Goal: Information Seeking & Learning: Learn about a topic

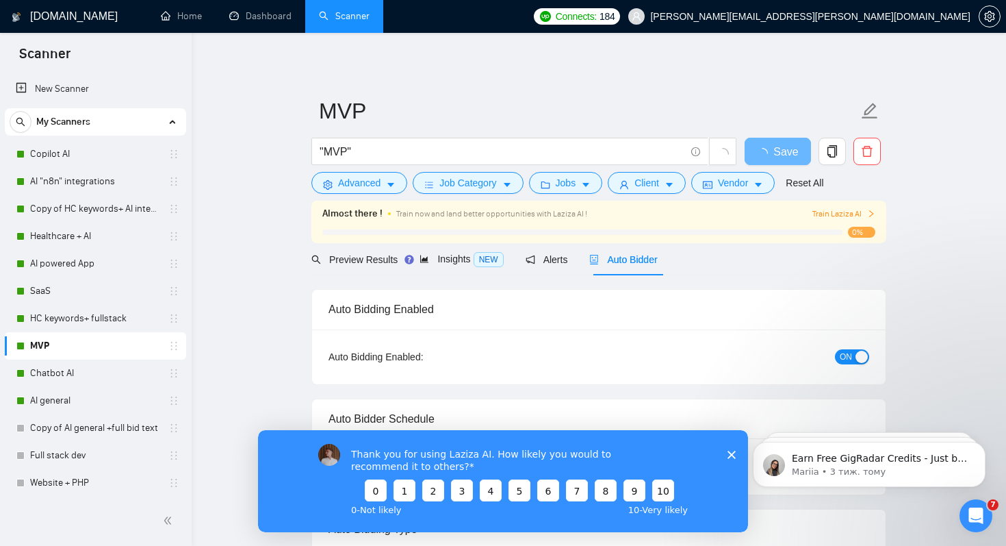
click at [733, 453] on icon "Закрити опитування" at bounding box center [732, 454] width 8 height 8
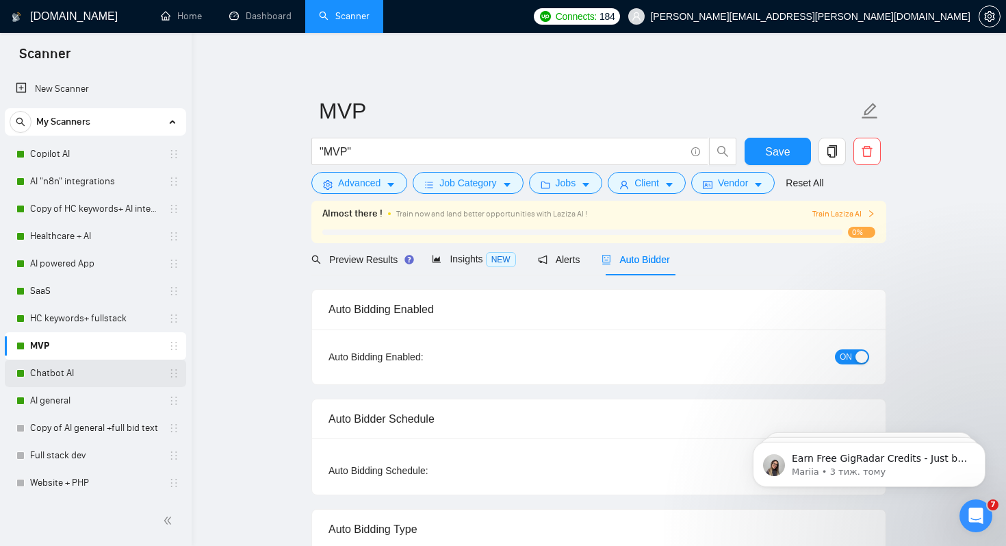
click at [38, 367] on link "Chatbot AI" at bounding box center [95, 372] width 130 height 27
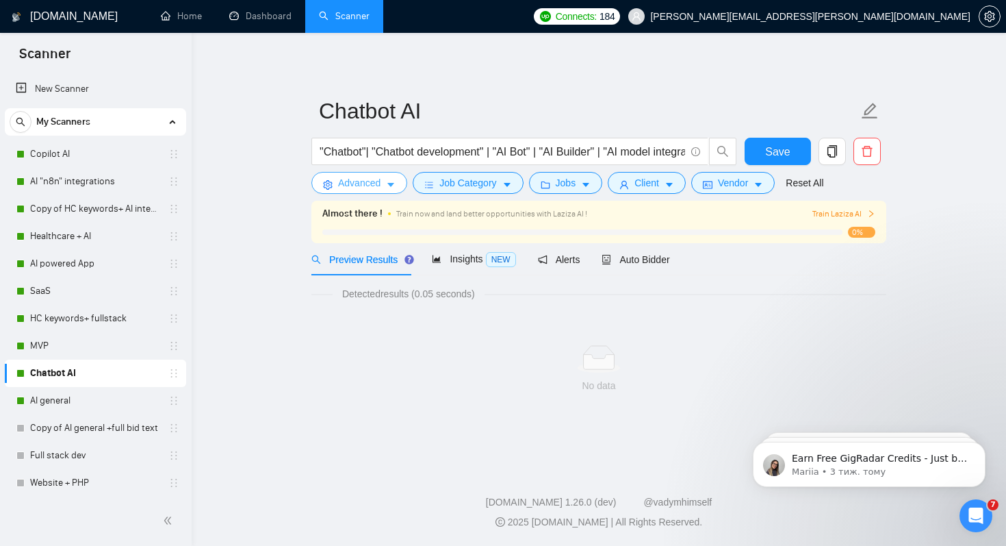
click at [344, 189] on span "Advanced" at bounding box center [359, 182] width 42 height 15
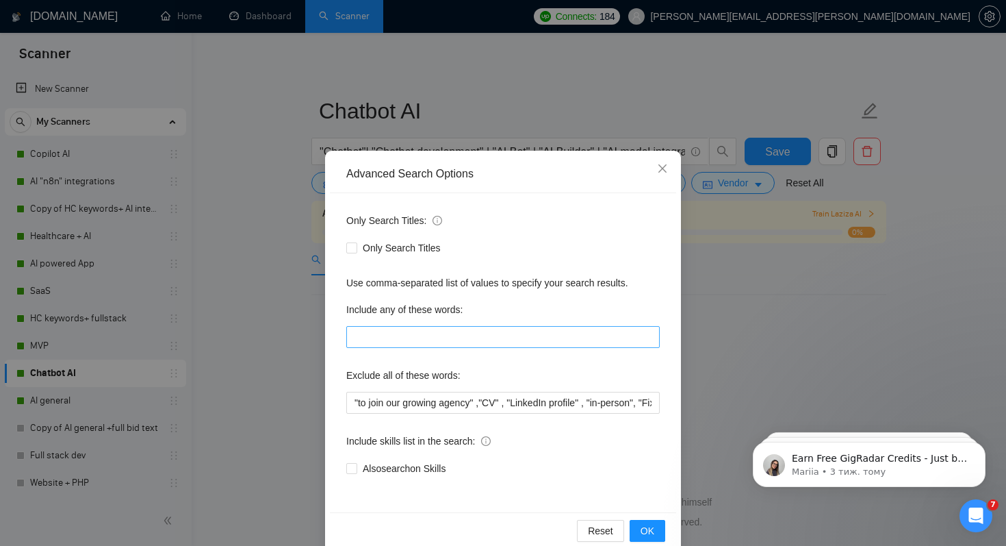
scroll to position [24, 0]
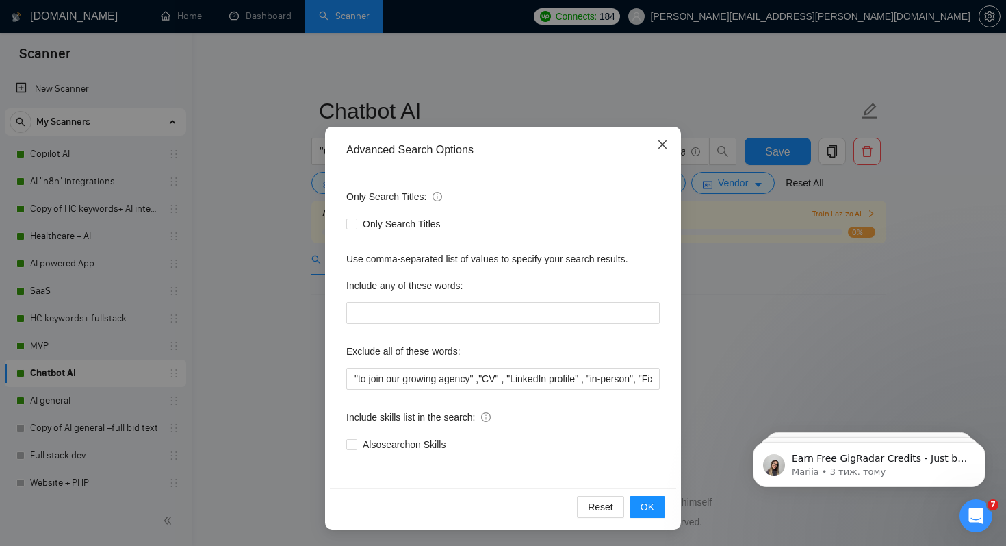
click at [665, 142] on icon "close" at bounding box center [663, 144] width 8 height 8
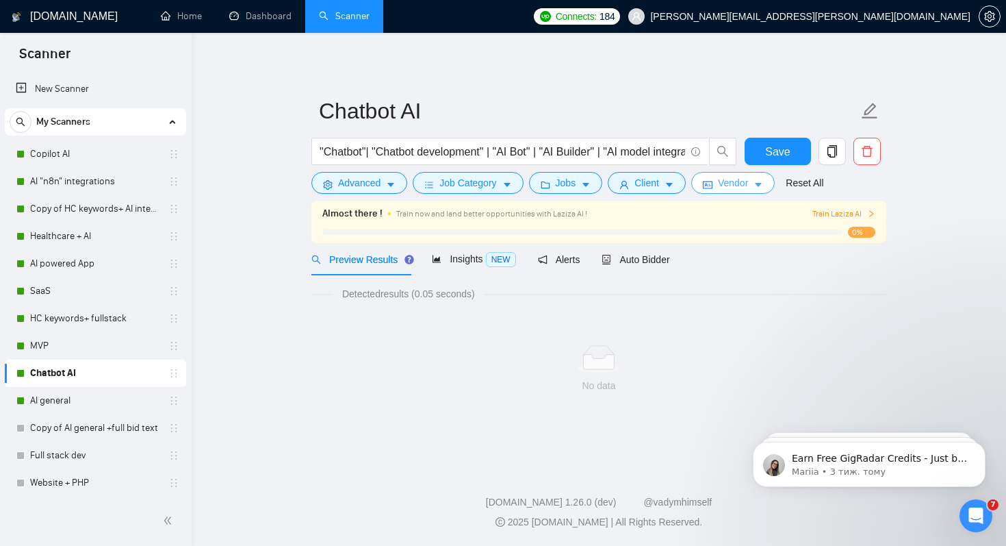
click at [744, 186] on span "Vendor" at bounding box center [733, 182] width 30 height 15
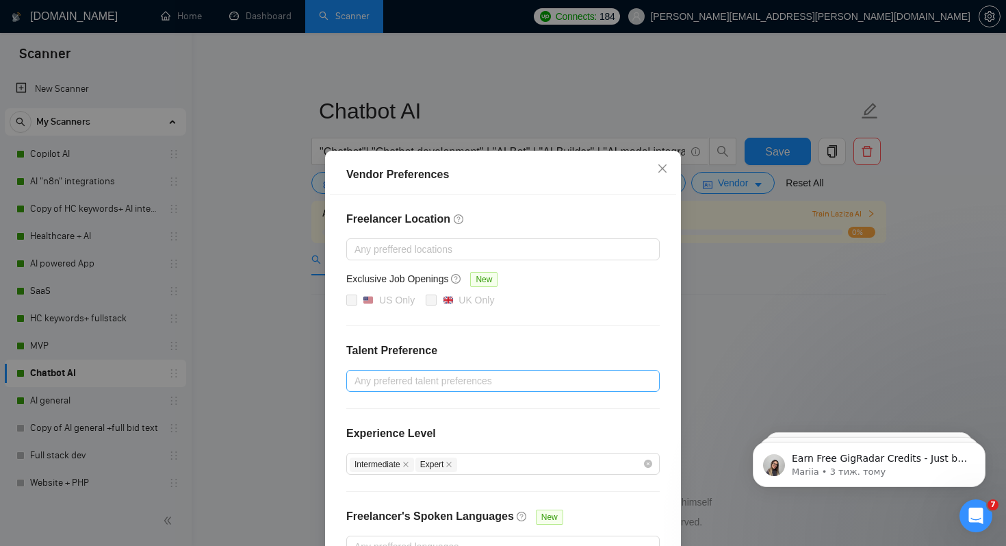
scroll to position [88, 0]
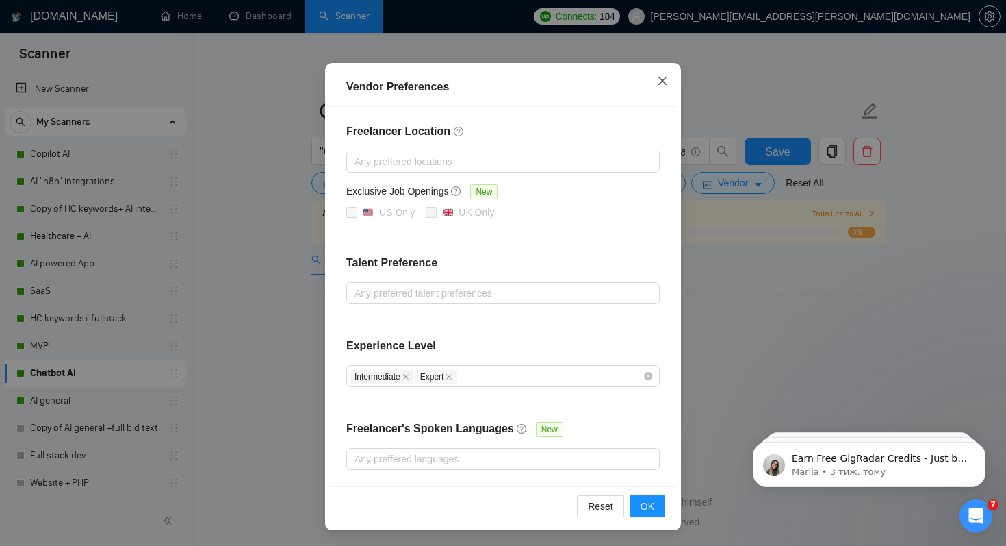
click at [666, 81] on icon "close" at bounding box center [662, 80] width 11 height 11
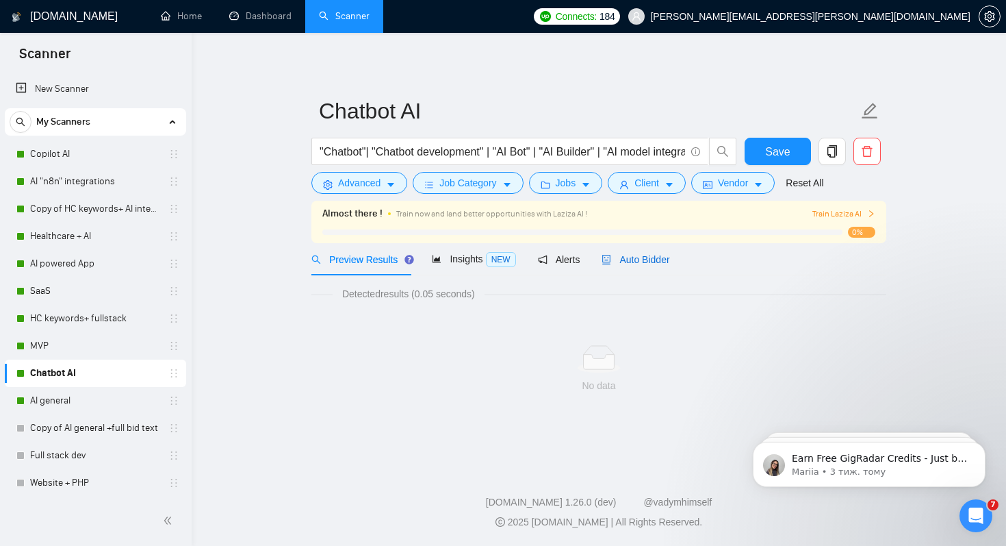
click at [641, 254] on span "Auto Bidder" at bounding box center [636, 259] width 68 height 11
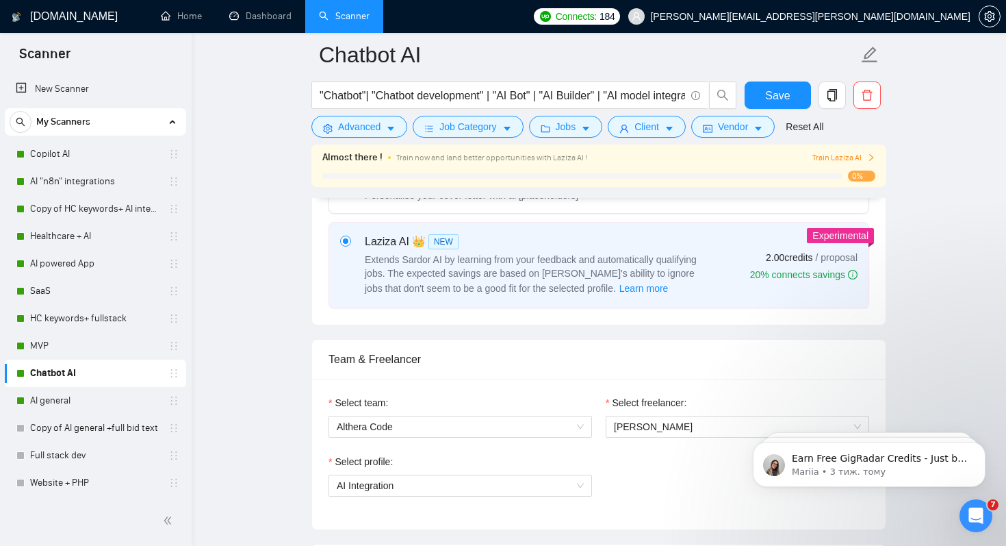
scroll to position [542, 0]
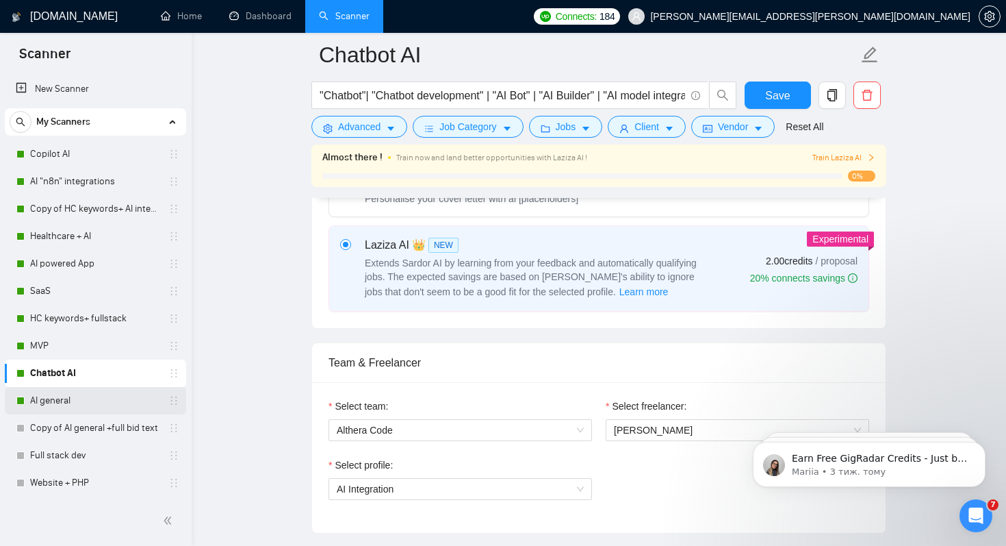
click at [78, 398] on link "AI general" at bounding box center [95, 400] width 130 height 27
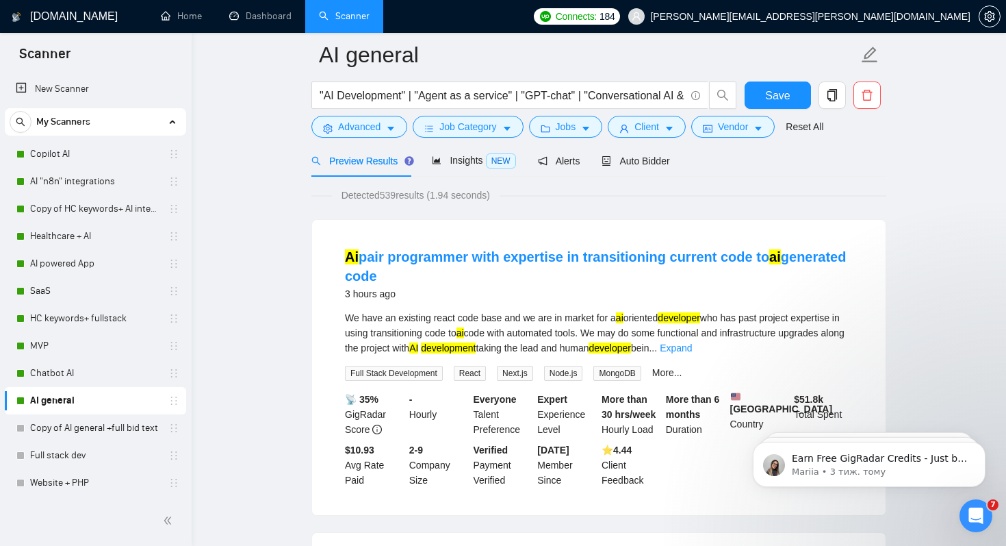
scroll to position [21, 0]
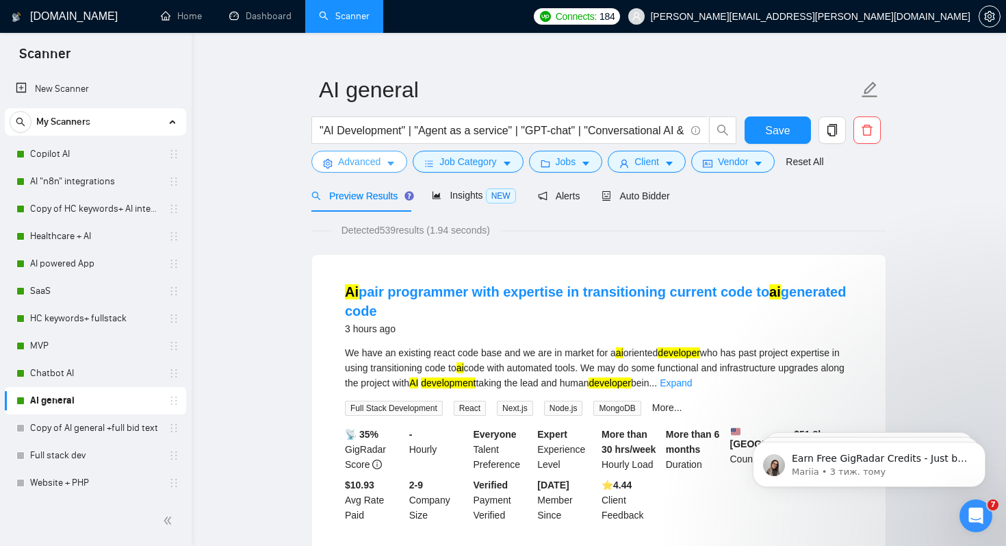
click at [366, 168] on span "Advanced" at bounding box center [359, 161] width 42 height 15
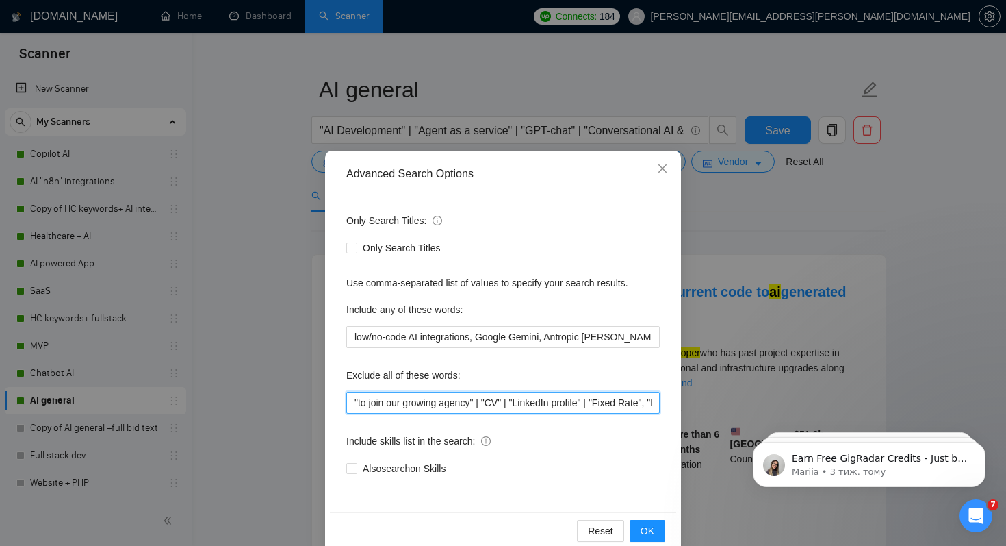
click at [485, 406] on input ""to join our growing agency" | "CV" | "LinkedIn profile" | "Fixed Rate", "No ag…" at bounding box center [503, 403] width 314 height 22
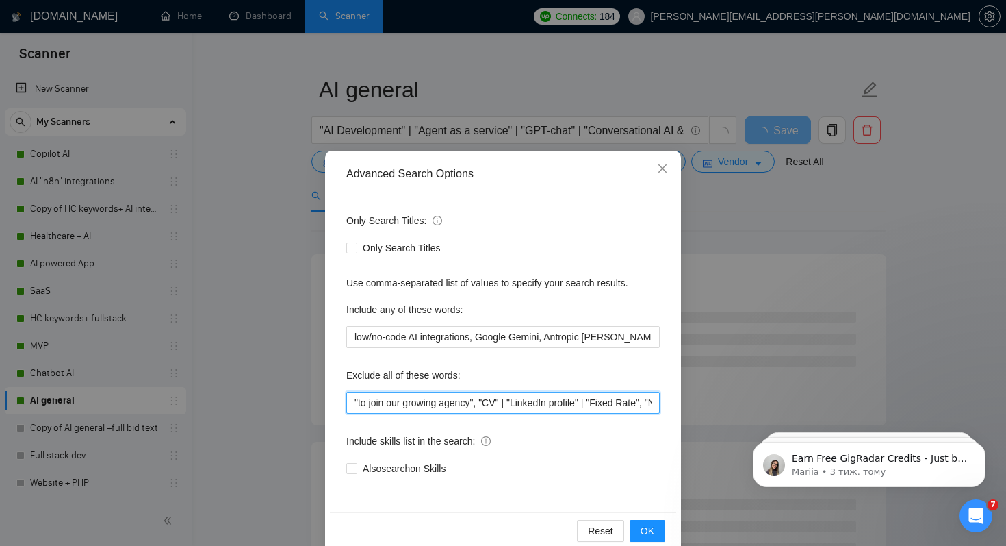
click at [513, 401] on input ""to join our growing agency", "CV" | "LinkedIn profile" | "Fixed Rate", "No age…" at bounding box center [503, 403] width 314 height 22
click at [594, 405] on input ""to join our growing agency", "CV", "LinkedIn profile" | "Fixed Rate", "No agen…" at bounding box center [503, 403] width 314 height 22
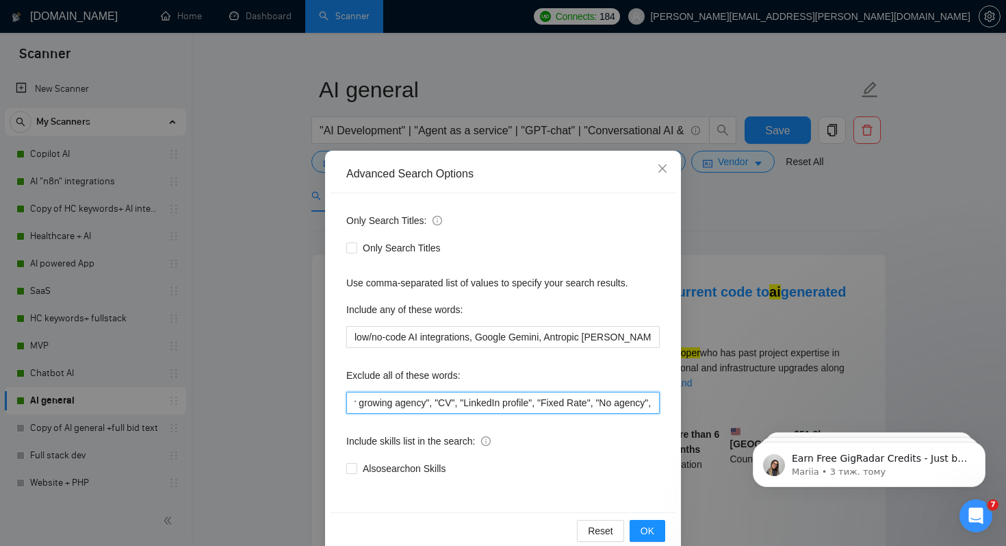
scroll to position [0, 51]
type input ""to join our growing agency", "CV", "LinkedIn profile", "Fixed Rate", "No agenc…"
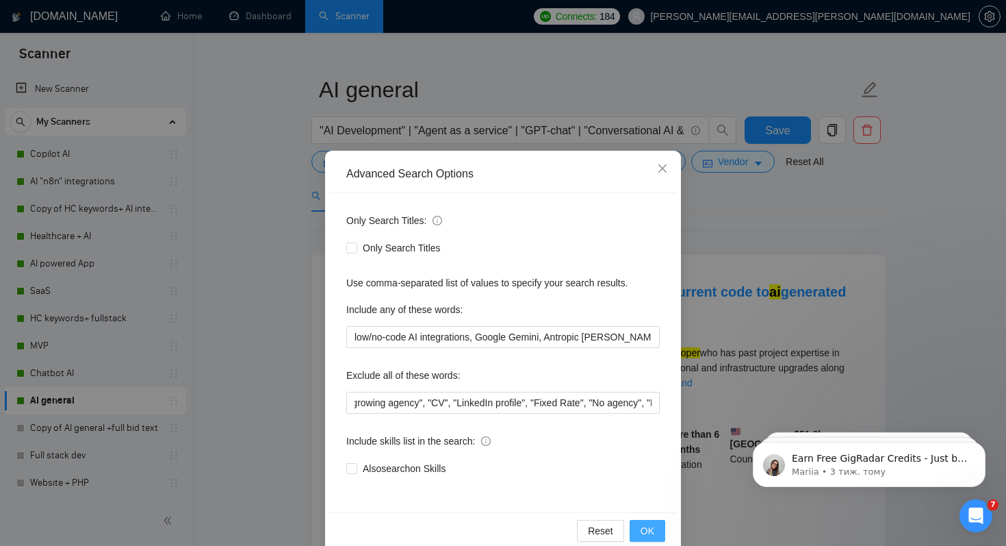
click at [662, 532] on button "OK" at bounding box center [648, 531] width 36 height 22
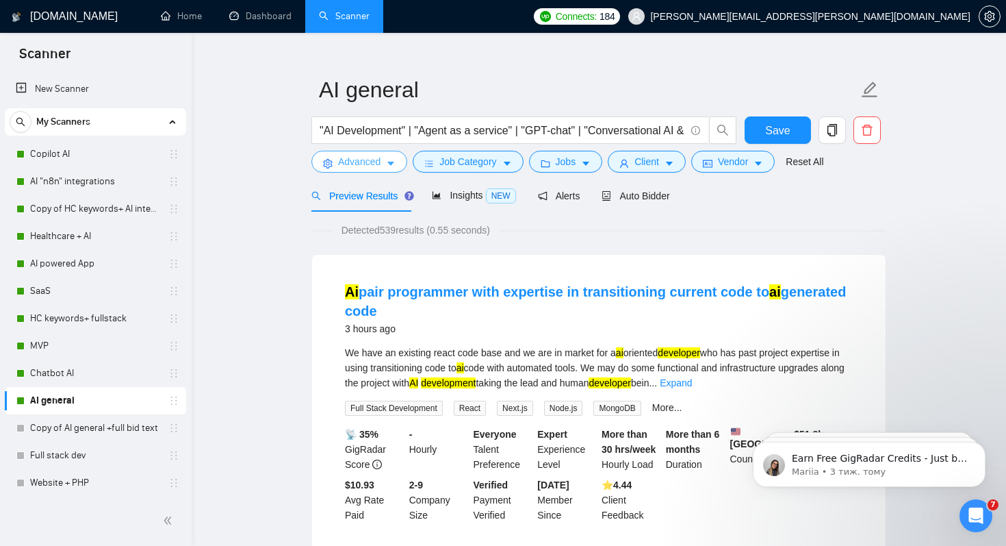
click at [355, 160] on span "Advanced" at bounding box center [359, 161] width 42 height 15
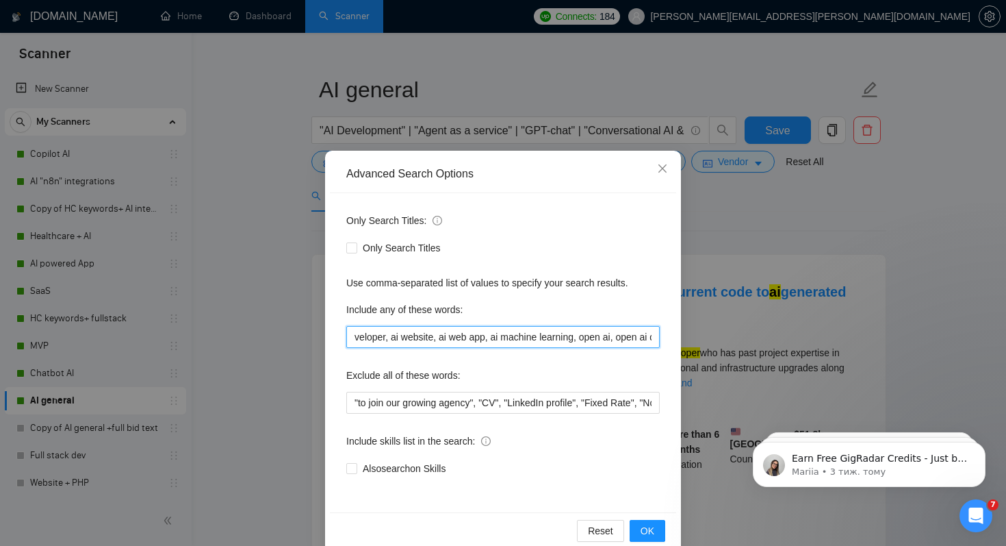
scroll to position [0, 1755]
drag, startPoint x: 354, startPoint y: 339, endPoint x: 755, endPoint y: 347, distance: 401.3
click at [755, 348] on div "Advanced Search Options Only Search Titles: Only Search Titles Use comma-separa…" at bounding box center [503, 273] width 1006 height 546
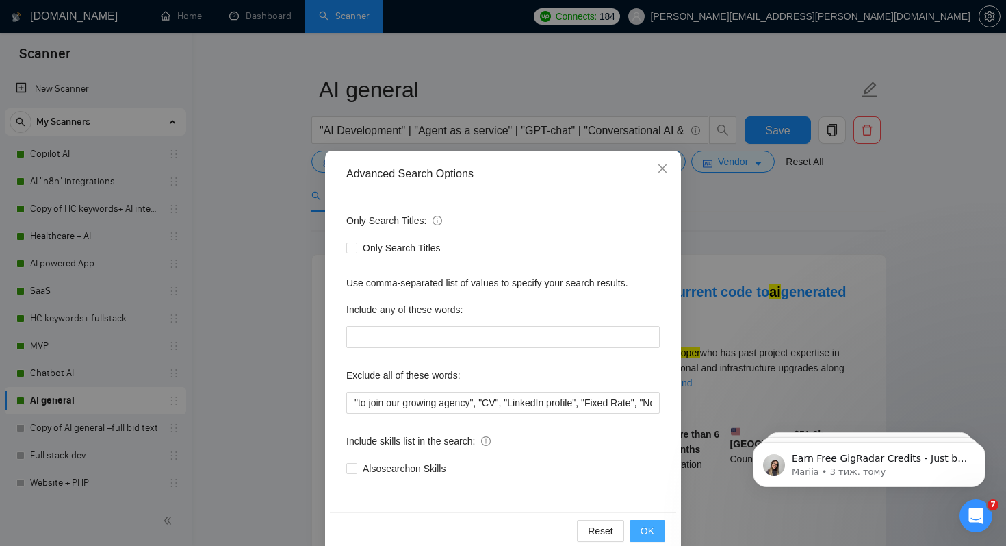
click at [642, 527] on span "OK" at bounding box center [648, 530] width 14 height 15
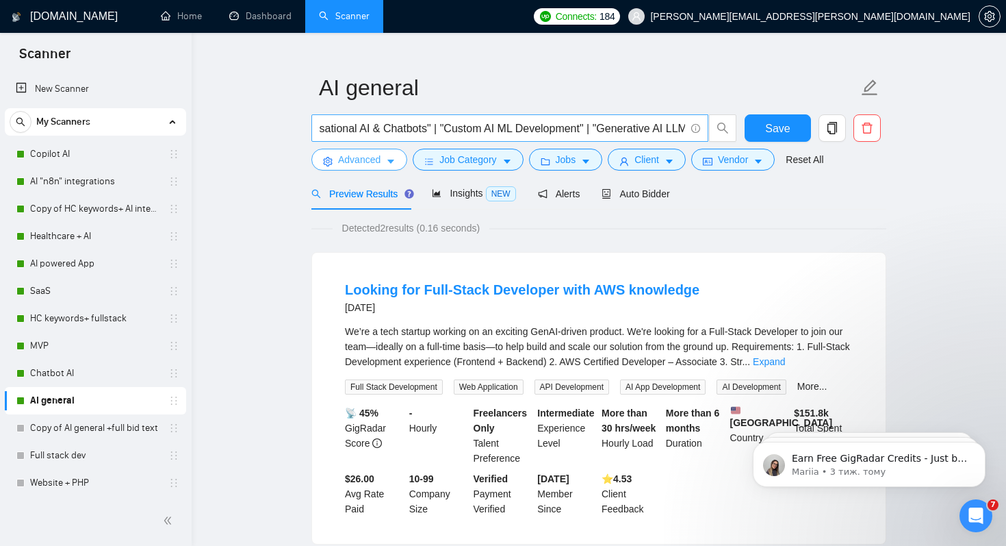
scroll to position [0, 553]
click at [685, 127] on input ""AI Development" | "Agent as a service" | "GPT-chat" | "Conversational AI & Cha…" at bounding box center [503, 128] width 366 height 17
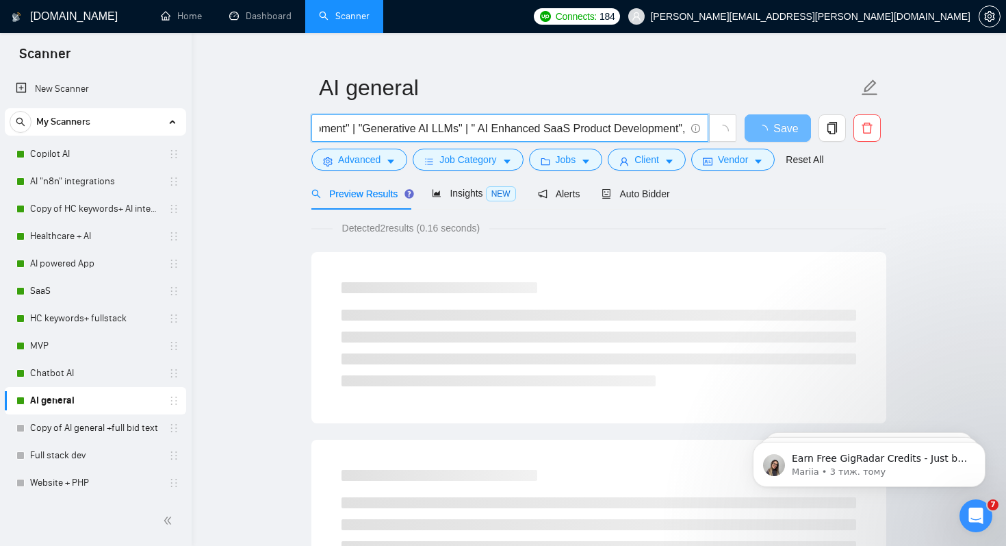
paste input "low/no-code AI integrations, Google Gemini, Antropic Claude, Meta Llama, Huggin…"
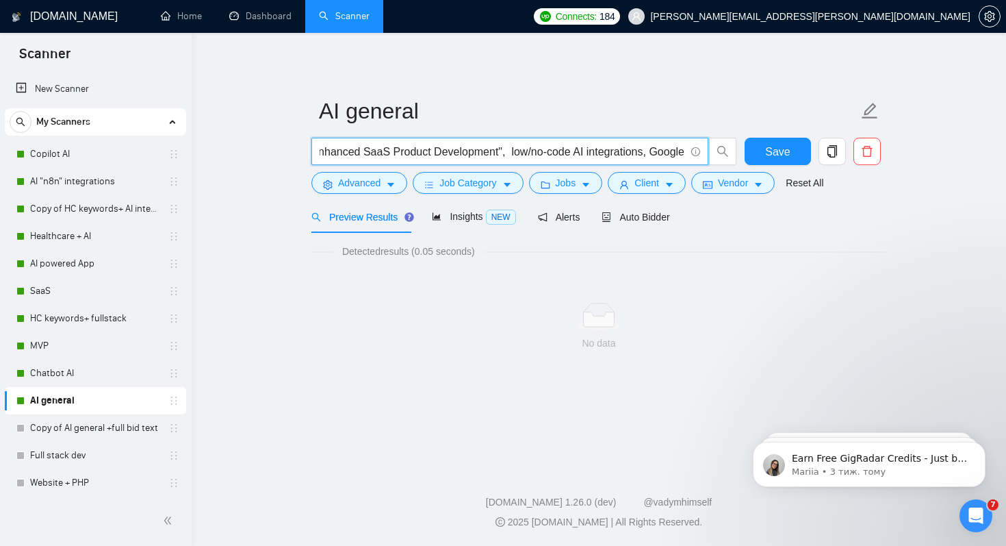
scroll to position [0, 737]
click at [504, 155] on input ""AI Development" | "Agent as a service" | "GPT-chat" | "Conversational AI & Cha…" at bounding box center [503, 151] width 366 height 17
click at [510, 151] on input ""AI Development" | "Agent as a service" | "GPT-chat" | "Conversational AI & Cha…" at bounding box center [503, 151] width 366 height 17
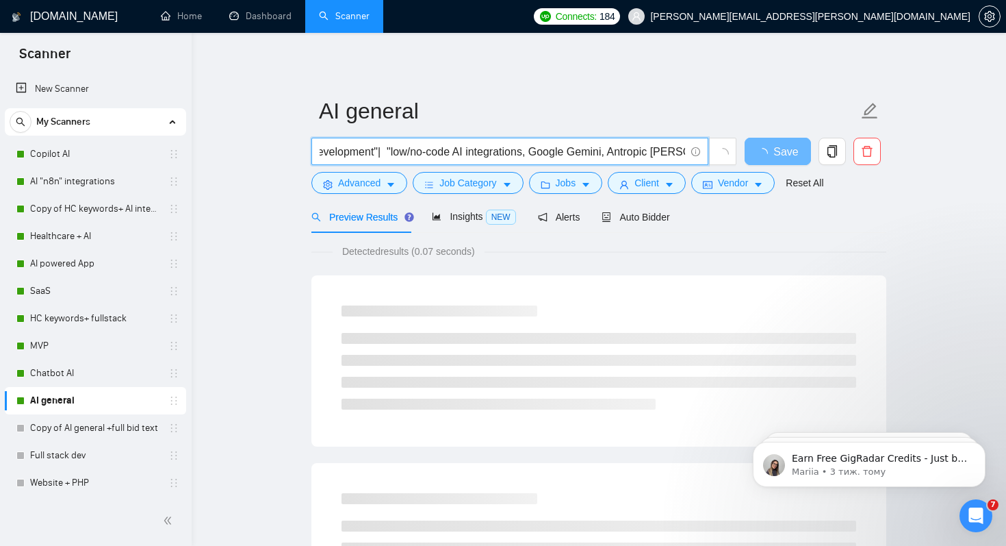
click at [544, 153] on input ""AI Development" | "Agent as a service" | "GPT-chat" | "Conversational AI & Cha…" at bounding box center [503, 151] width 366 height 17
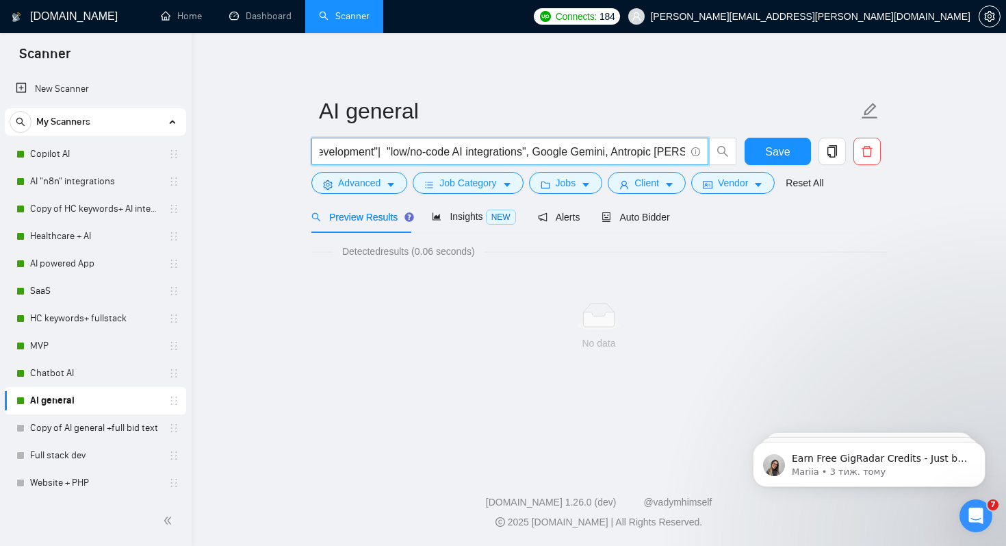
click at [553, 153] on input ""AI Development" | "Agent as a service" | "GPT-chat" | "Conversational AI & Cha…" at bounding box center [503, 151] width 366 height 17
click at [562, 153] on input ""AI Development" | "Agent as a service" | "GPT-chat" | "Conversational AI & Cha…" at bounding box center [503, 151] width 366 height 17
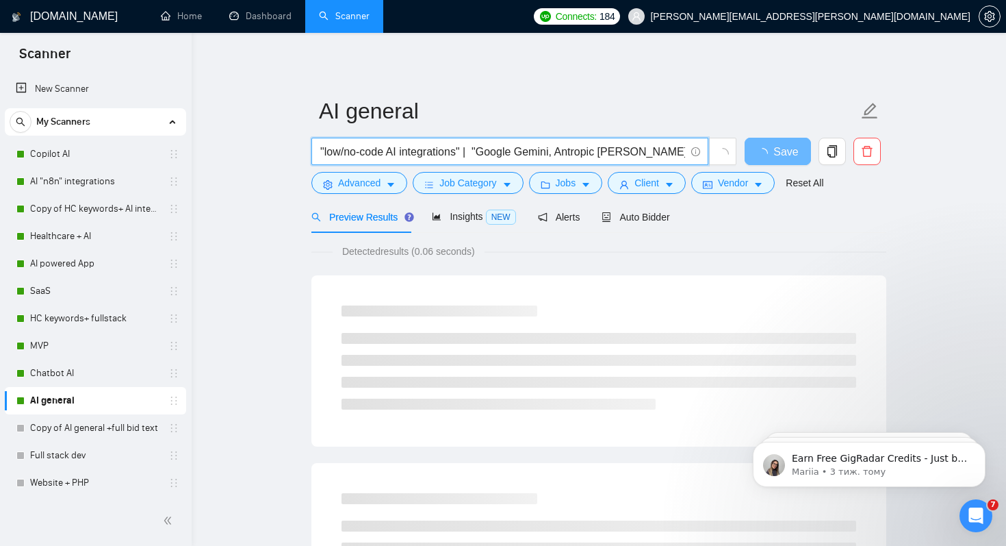
scroll to position [0, 945]
click at [537, 153] on input ""AI Development" | "Agent as a service" | "GPT-chat" | "Conversational AI & Cha…" at bounding box center [503, 151] width 366 height 17
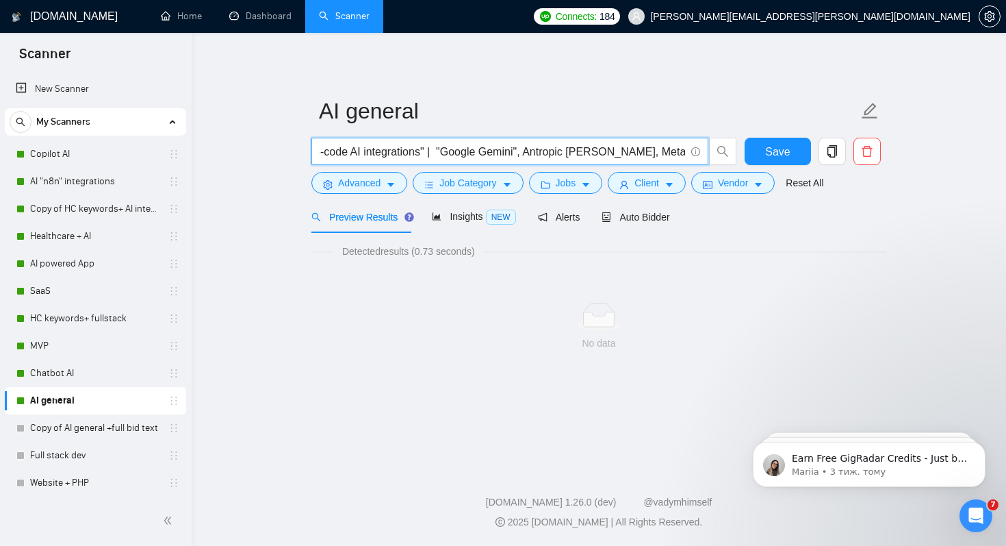
click at [545, 154] on input ""AI Development" | "Agent as a service" | "GPT-chat" | "Conversational AI & Cha…" at bounding box center [503, 151] width 366 height 17
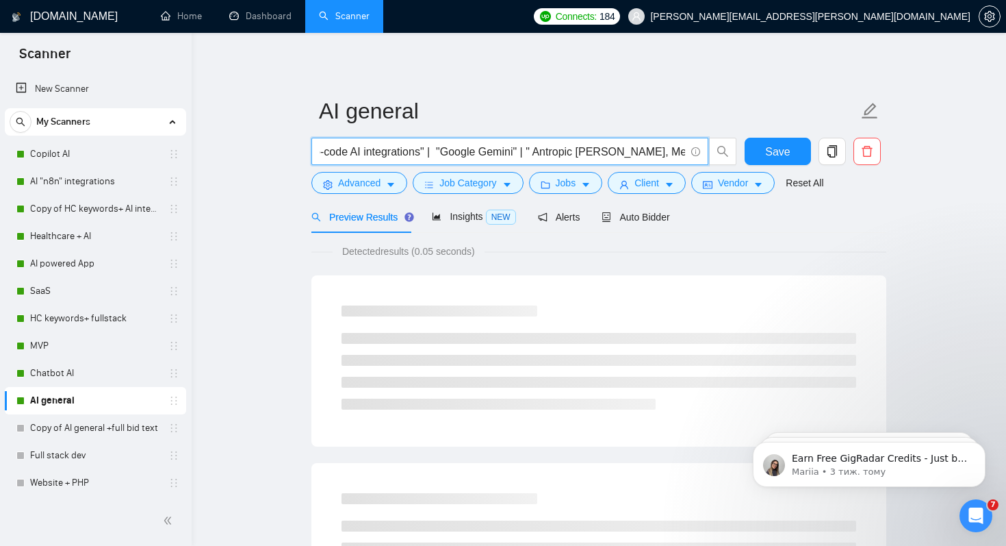
click at [559, 152] on input ""AI Development" | "Agent as a service" | "GPT-chat" | "Conversational AI & Cha…" at bounding box center [503, 151] width 366 height 17
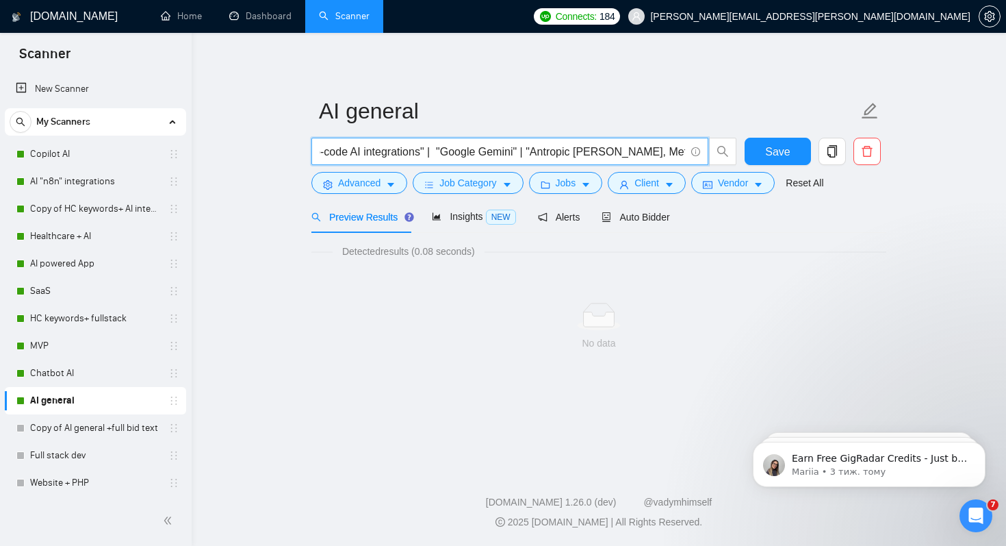
click at [635, 155] on input ""AI Development" | "Agent as a service" | "GPT-chat" | "Conversational AI & Cha…" at bounding box center [503, 151] width 366 height 17
click at [643, 155] on input ""AI Development" | "Agent as a service" | "GPT-chat" | "Conversational AI & Cha…" at bounding box center [503, 151] width 366 height 17
click at [518, 153] on input ""AI Development" | "Agent as a service" | "GPT-chat" | "Conversational AI & Cha…" at bounding box center [503, 151] width 366 height 17
click at [527, 155] on input ""AI Development" | "Agent as a service" | "GPT-chat" | "Conversational AI & Cha…" at bounding box center [503, 151] width 366 height 17
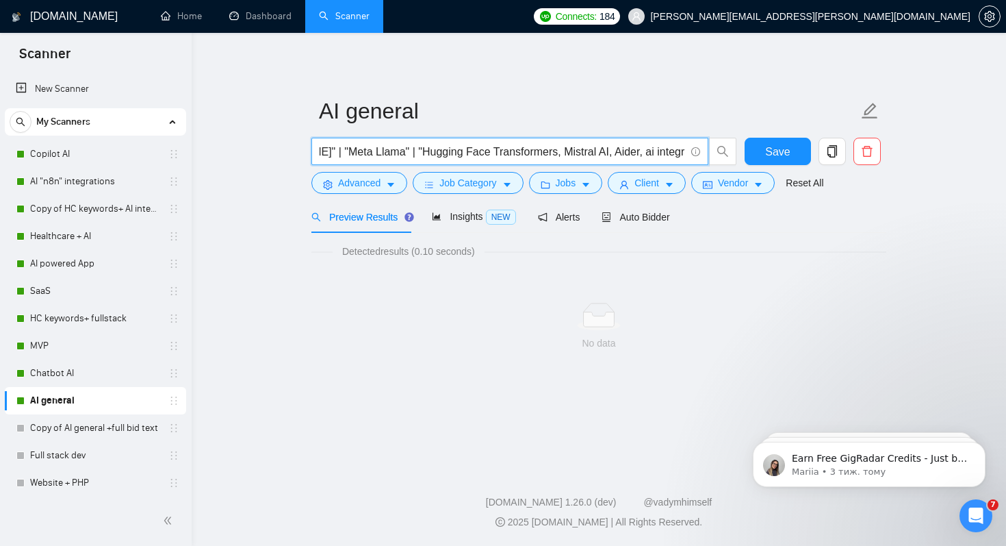
scroll to position [0, 1288]
click at [522, 157] on input ""AI Development" | "Agent as a service" | "GPT-chat" | "Conversational AI & Cha…" at bounding box center [503, 151] width 366 height 17
click at [533, 154] on input ""AI Development" | "Agent as a service" | "GPT-chat" | "Conversational AI & Cha…" at bounding box center [503, 151] width 366 height 17
click at [587, 153] on input ""AI Development" | "Agent as a service" | "GPT-chat" | "Conversational AI & Cha…" at bounding box center [503, 151] width 366 height 17
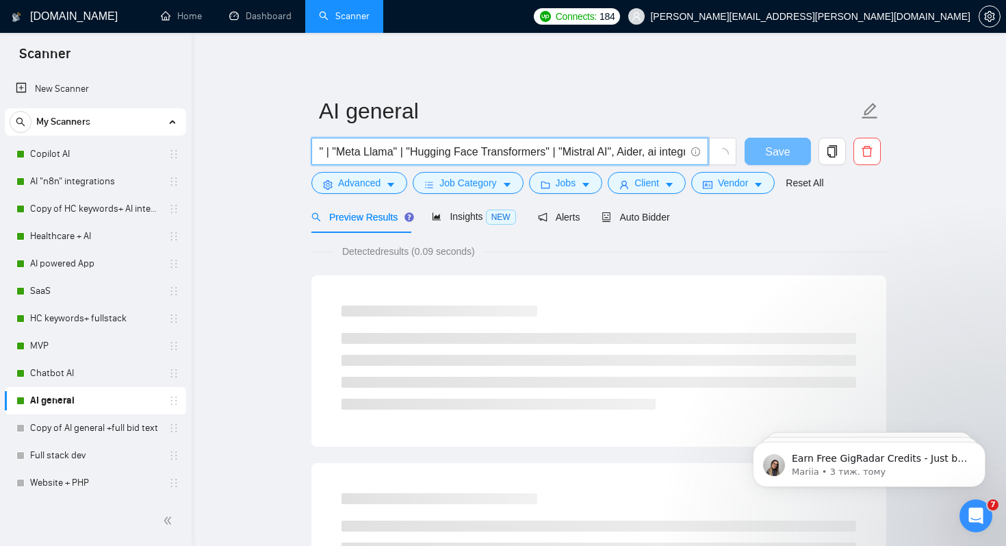
click at [599, 151] on input ""AI Development" | "Agent as a service" | "GPT-chat" | "Conversational AI & Cha…" at bounding box center [503, 151] width 366 height 17
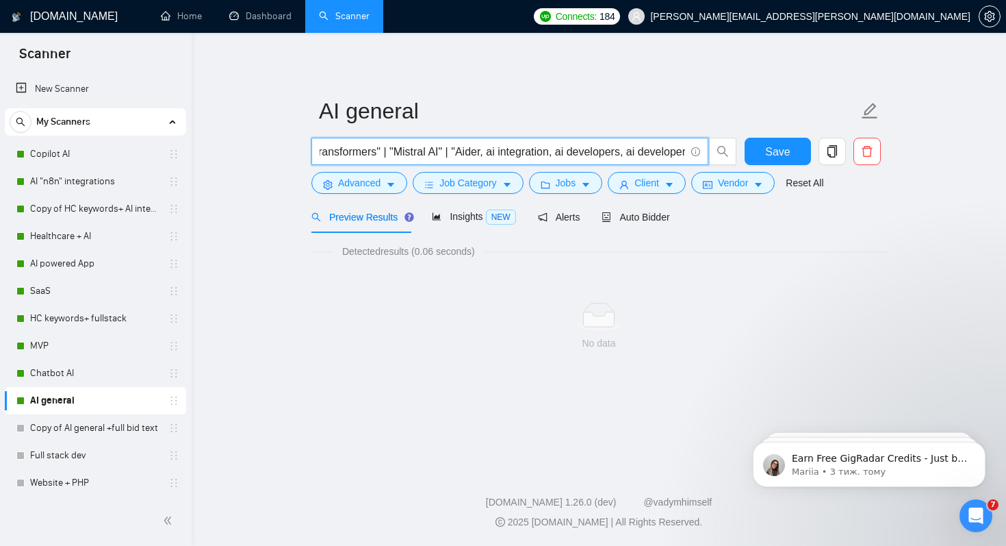
scroll to position [0, 1462]
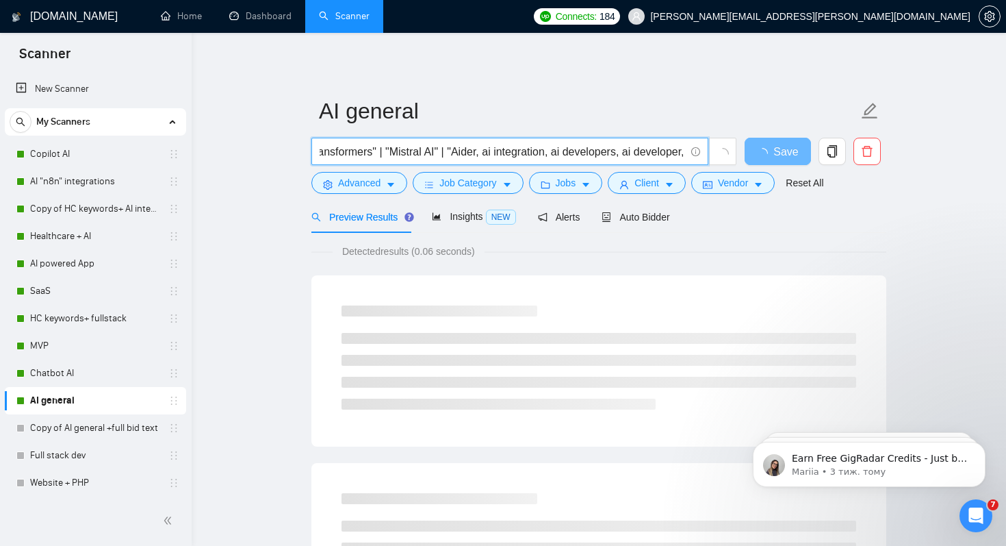
click at [458, 157] on input ""AI Development" | "Agent as a service" | "GPT-chat" | "Conversational AI & Cha…" at bounding box center [503, 151] width 366 height 17
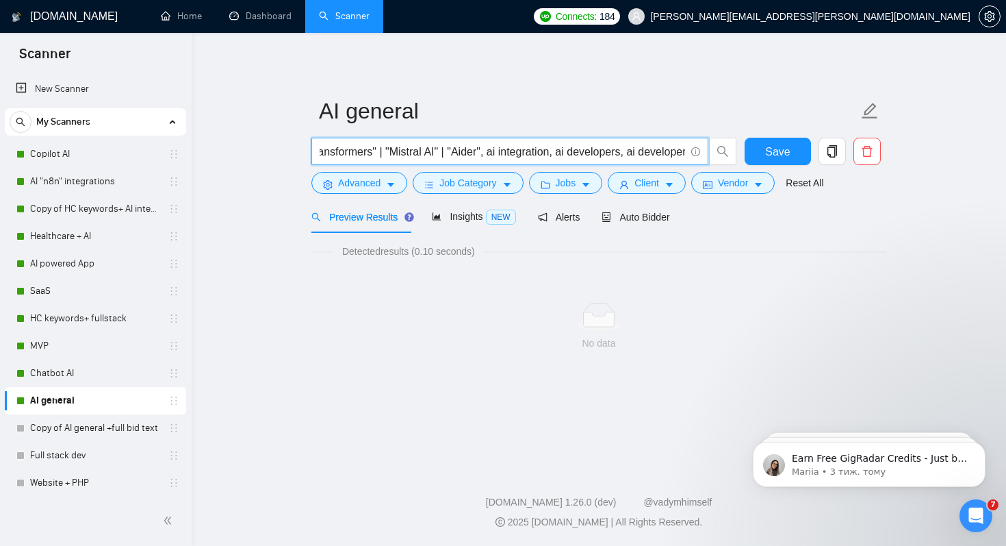
click at [466, 157] on input ""AI Development" | "Agent as a service" | "GPT-chat" | "Conversational AI & Cha…" at bounding box center [503, 151] width 366 height 17
click at [539, 154] on input ""AI Development" | "Agent as a service" | "GPT-chat" | "Conversational AI & Cha…" at bounding box center [503, 151] width 366 height 17
click at [552, 152] on input ""AI Development" | "Agent as a service" | "GPT-chat" | "Conversational AI & Cha…" at bounding box center [503, 151] width 366 height 17
click at [558, 152] on input ""AI Development" | "Agent as a service" | "GPT-chat" | "Conversational AI & Cha…" at bounding box center [503, 151] width 366 height 17
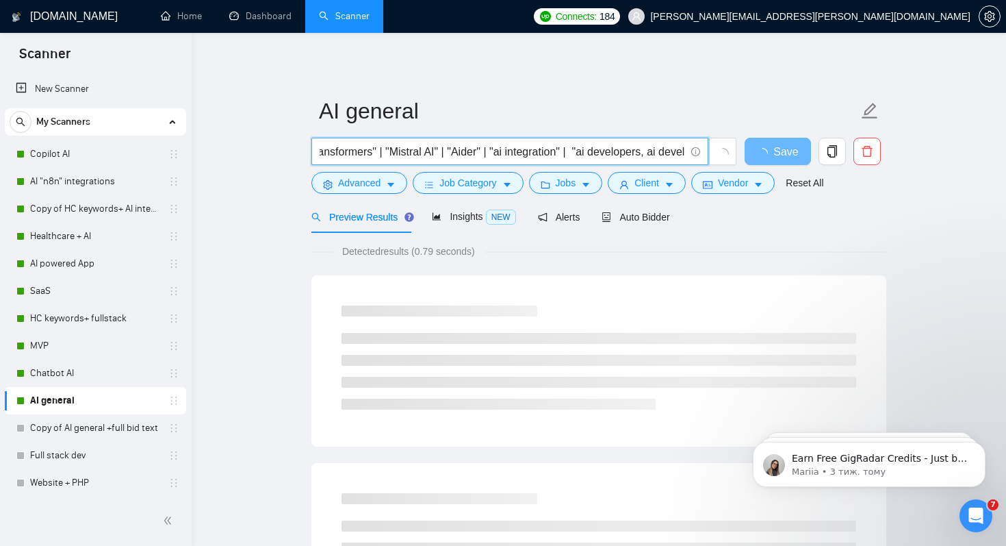
click at [627, 153] on input ""AI Development" | "Agent as a service" | "GPT-chat" | "Conversational AI & Cha…" at bounding box center [503, 151] width 366 height 17
click at [638, 151] on input ""AI Development" | "Agent as a service" | "GPT-chat" | "Conversational AI & Cha…" at bounding box center [503, 151] width 366 height 17
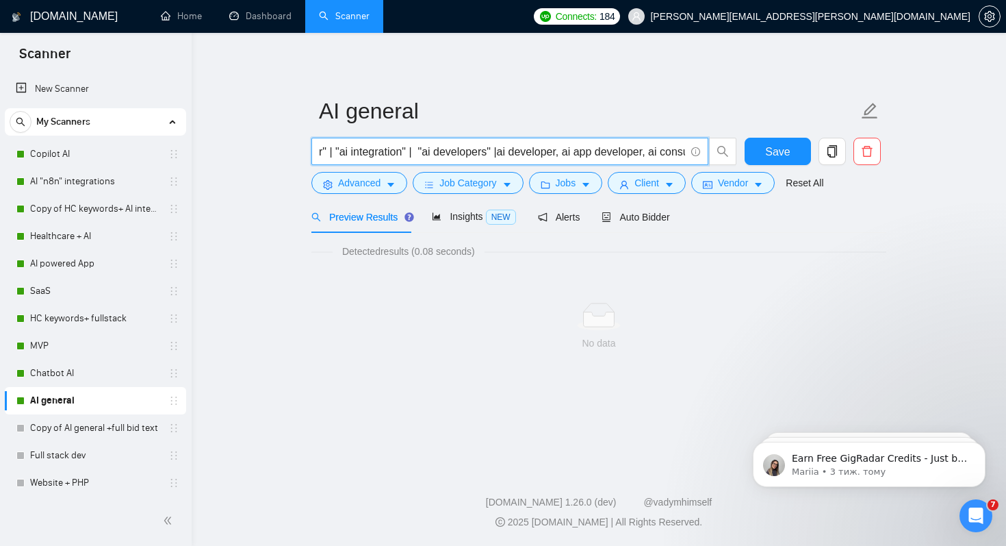
scroll to position [0, 1617]
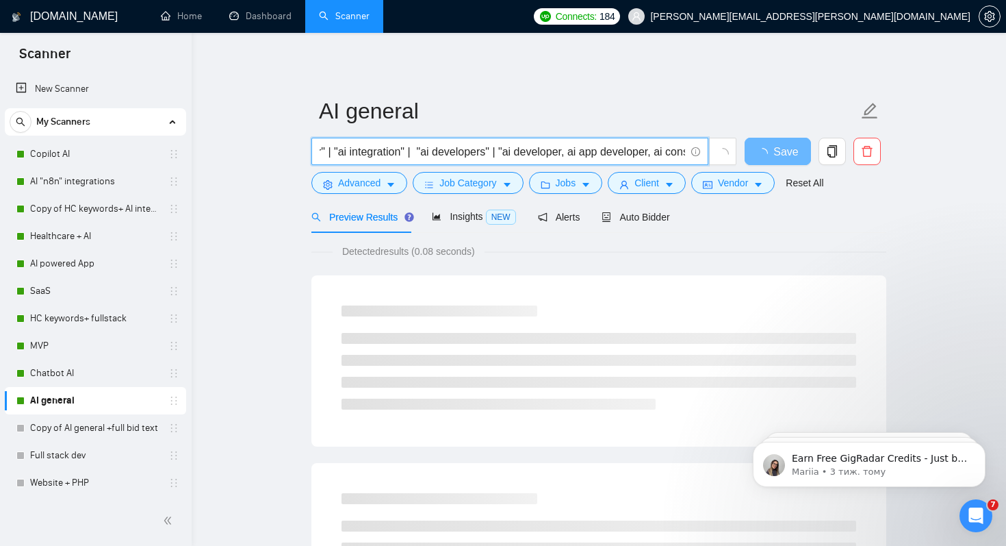
click at [550, 154] on input ""AI Development" | "Agent as a service" | "GPT-chat" | "Conversational AI & Cha…" at bounding box center [503, 151] width 366 height 17
click at [558, 155] on input ""AI Development" | "Agent as a service" | "GPT-chat" | "Conversational AI & Cha…" at bounding box center [503, 151] width 366 height 17
click at [570, 153] on input ""AI Development" | "Agent as a service" | "GPT-chat" | "Conversational AI & Cha…" at bounding box center [503, 151] width 366 height 17
click at [655, 155] on input ""AI Development" | "Agent as a service" | "GPT-chat" | "Conversational AI & Cha…" at bounding box center [503, 151] width 366 height 17
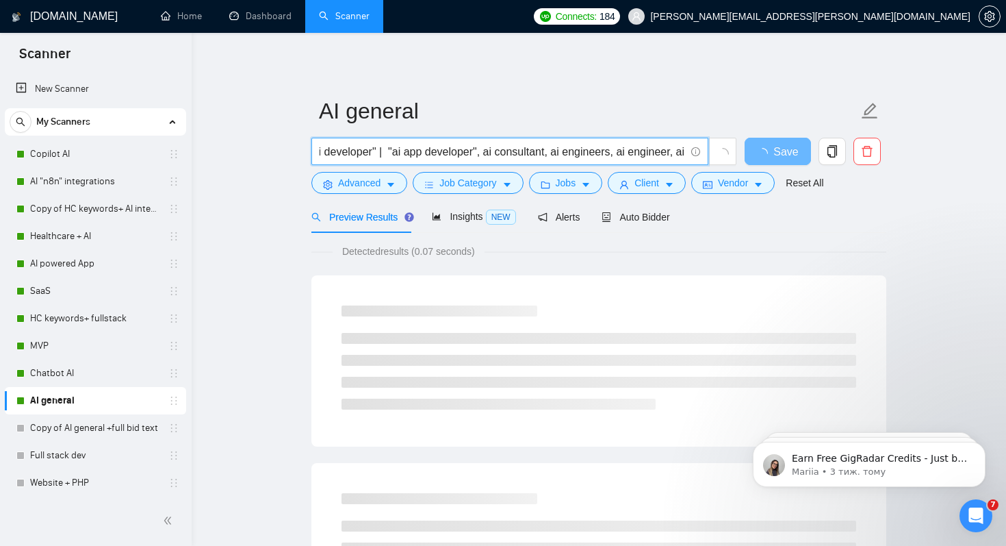
click at [474, 154] on input ""AI Development" | "Agent as a service" | "GPT-chat" | "Conversational AI & Cha…" at bounding box center [503, 151] width 366 height 17
click at [547, 155] on input ""AI Development" | "Agent as a service" | "GPT-chat" | "Conversational AI & Cha…" at bounding box center [503, 151] width 366 height 17
click at [554, 154] on input ""AI Development" | "Agent as a service" | "GPT-chat" | "Conversational AI & Cha…" at bounding box center [503, 151] width 366 height 17
click at [563, 151] on input ""AI Development" | "Agent as a service" | "GPT-chat" | "Conversational AI & Cha…" at bounding box center [503, 151] width 366 height 17
click at [628, 153] on input ""AI Development" | "Agent as a service" | "GPT-chat" | "Conversational AI & Cha…" at bounding box center [503, 151] width 366 height 17
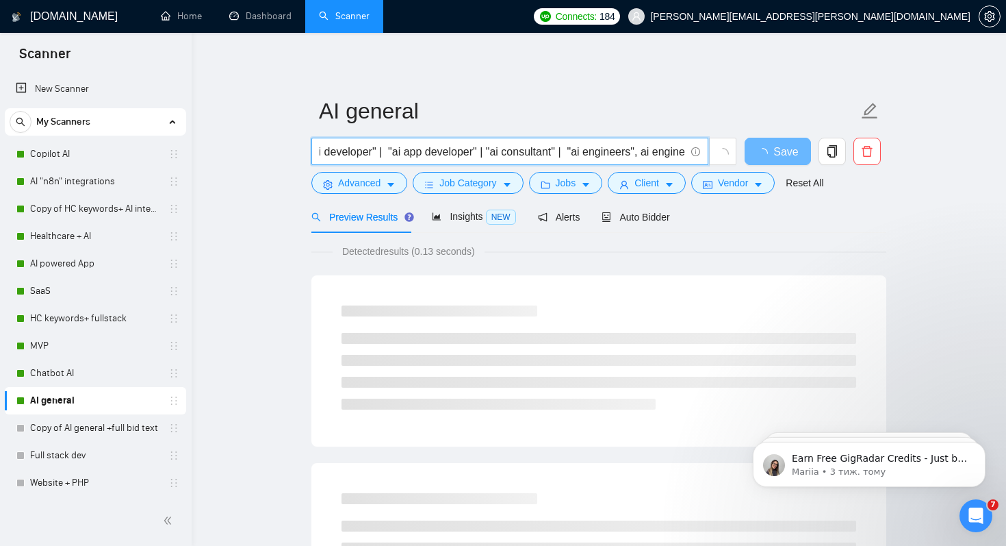
click at [637, 155] on input ""AI Development" | "Agent as a service" | "GPT-chat" | "Conversational AI & Cha…" at bounding box center [503, 151] width 366 height 17
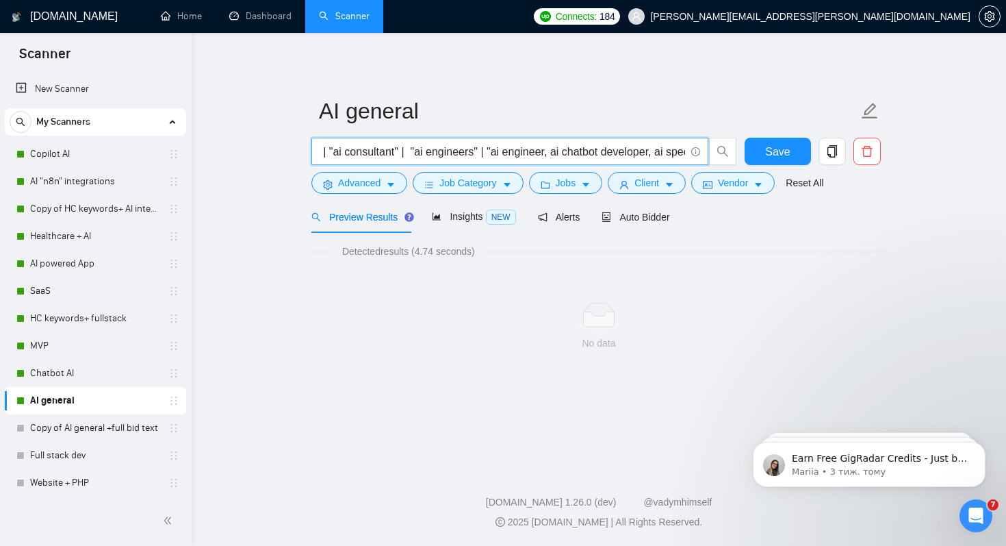
scroll to position [0, 1985]
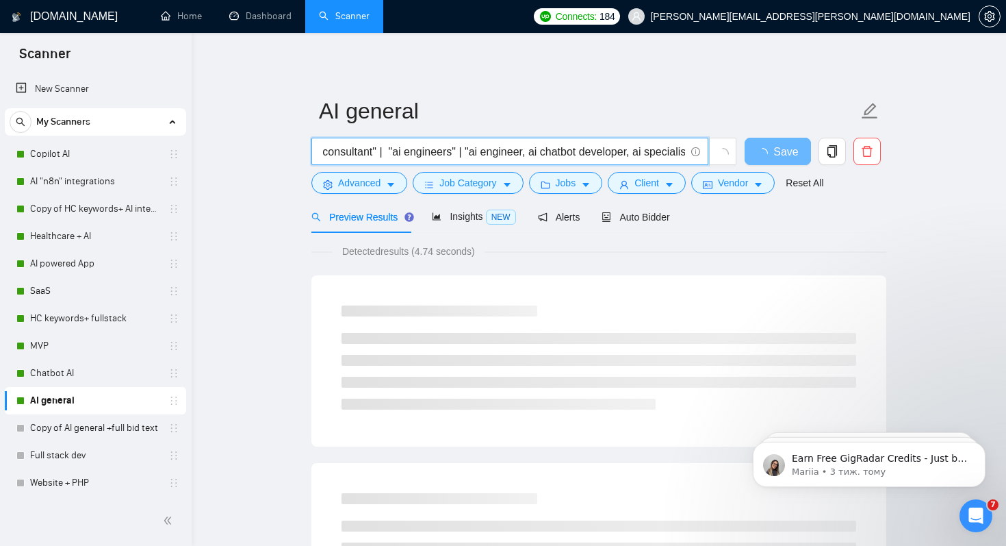
click at [522, 154] on input ""AI Development" | "Agent as a service" | "GPT-chat" | "Conversational AI & Cha…" at bounding box center [503, 151] width 366 height 17
drag, startPoint x: 527, startPoint y: 155, endPoint x: 639, endPoint y: 155, distance: 111.6
click at [639, 155] on input ""AI Development" | "Agent as a service" | "GPT-chat" | "Conversational AI & Cha…" at bounding box center [503, 151] width 366 height 17
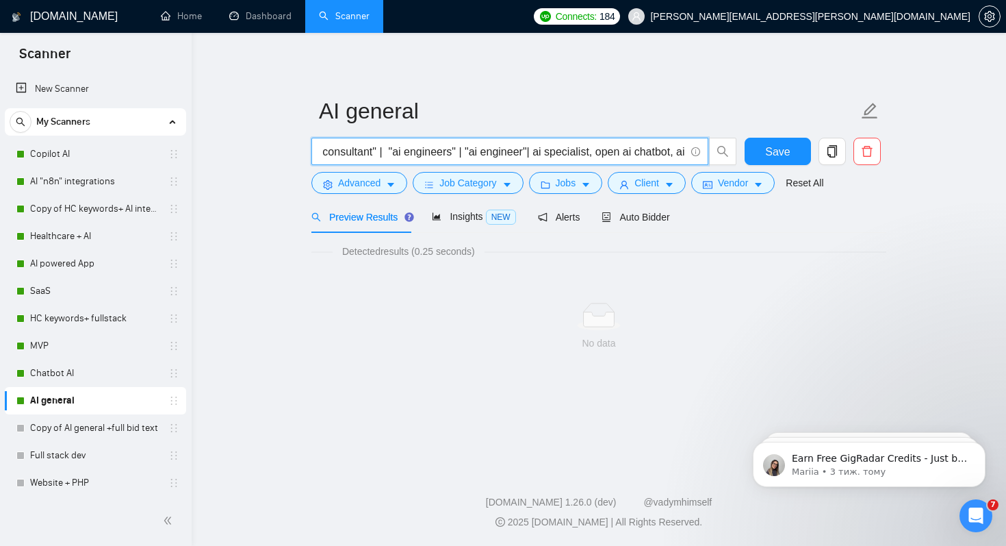
drag, startPoint x: 533, startPoint y: 152, endPoint x: 678, endPoint y: 157, distance: 145.2
click at [678, 157] on input ""AI Development" | "Agent as a service" | "GPT-chat" | "Conversational AI & Cha…" at bounding box center [503, 151] width 366 height 17
drag, startPoint x: 686, startPoint y: 151, endPoint x: 639, endPoint y: 151, distance: 46.6
click at [639, 151] on span ""AI Development" | "Agent as a service" | "GPT-chat" | "Conversational AI & Cha…" at bounding box center [510, 151] width 397 height 27
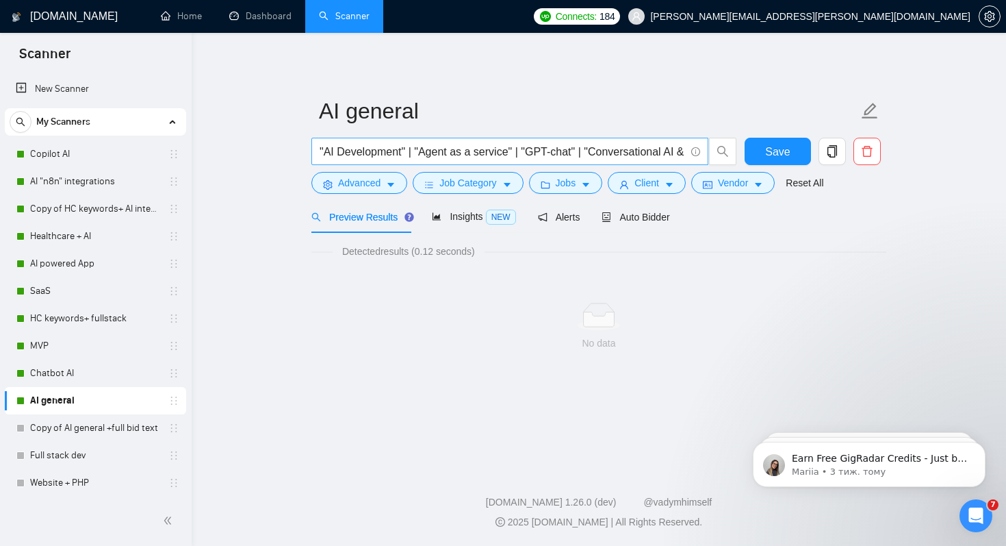
scroll to position [0, 2016]
drag, startPoint x: 506, startPoint y: 150, endPoint x: 814, endPoint y: 151, distance: 308.1
click at [814, 151] on div ""AI Development" | "Agent as a service" | "GPT-chat" | "Conversational AI & Cha…" at bounding box center [596, 155] width 575 height 34
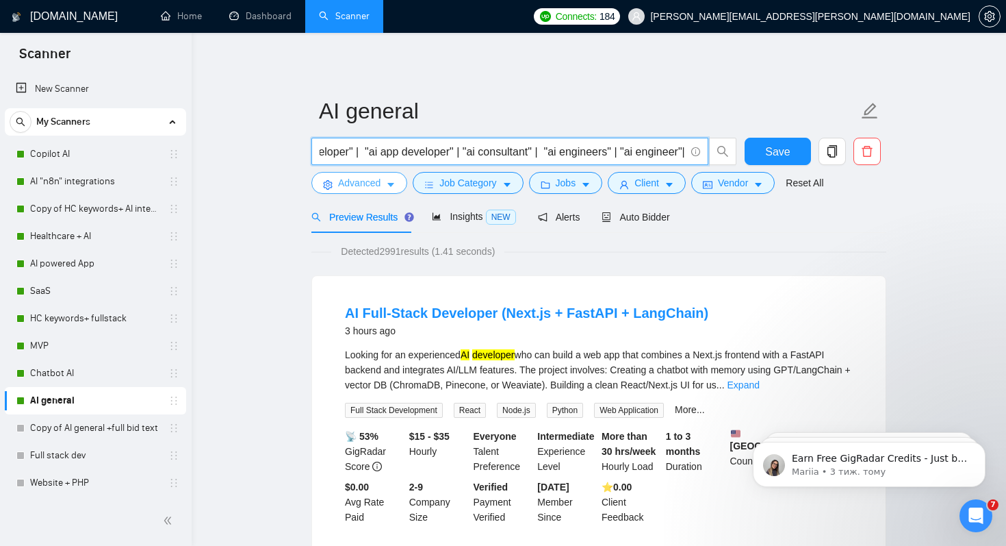
type input ""AI Development" | "Agent as a service" | "GPT-chat" | "Conversational AI & Cha…"
click at [387, 186] on button "Advanced" at bounding box center [360, 183] width 96 height 22
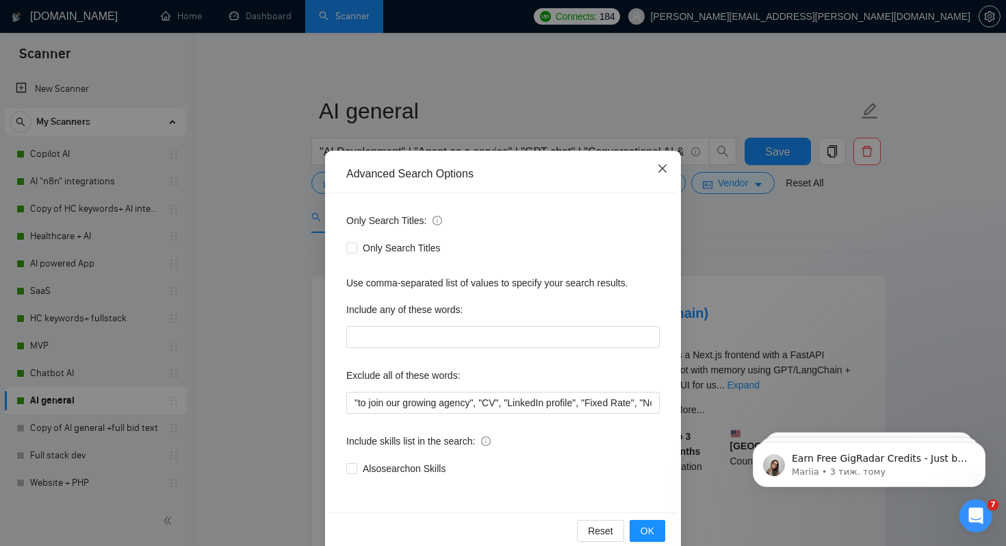
click at [664, 170] on icon "close" at bounding box center [663, 168] width 8 height 8
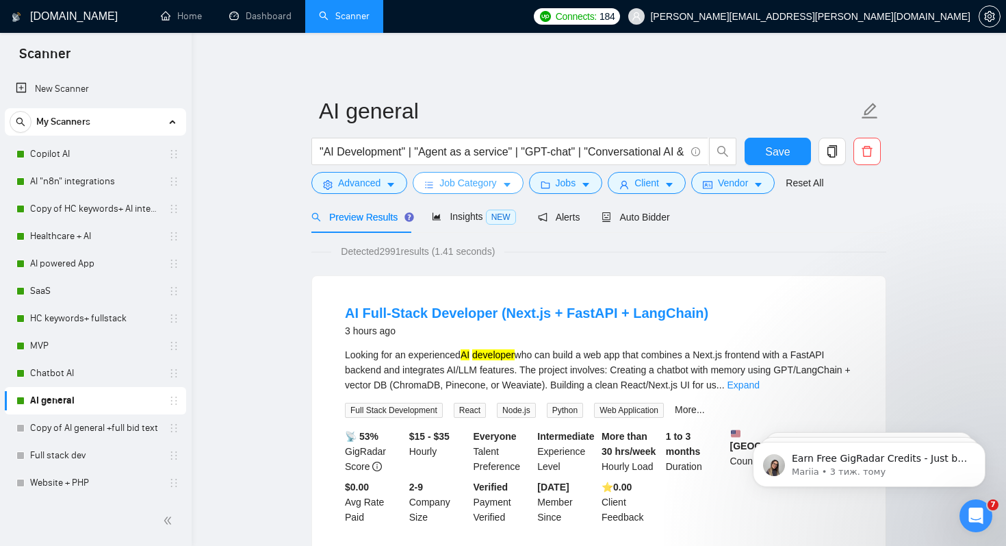
click at [439, 178] on button "Job Category" at bounding box center [468, 183] width 110 height 22
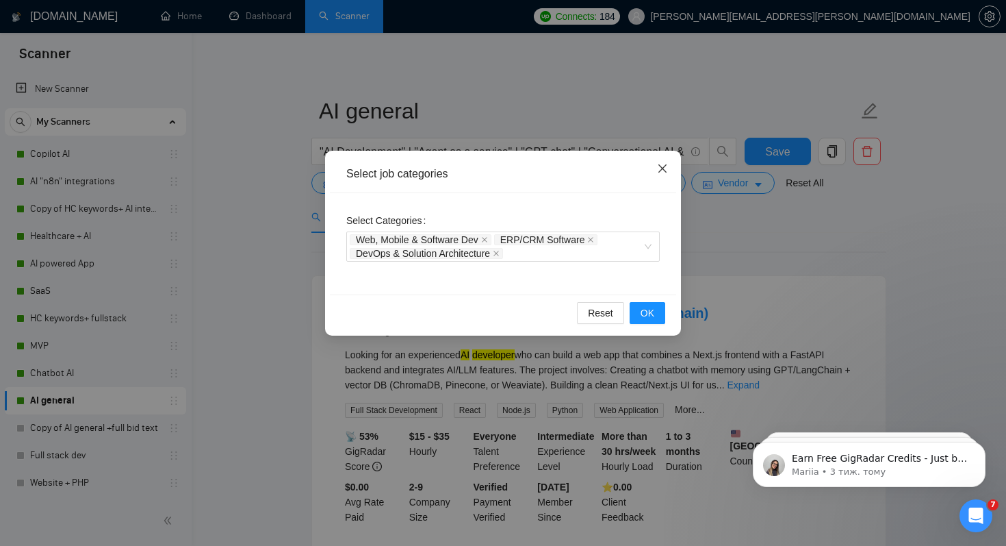
click at [665, 174] on icon "close" at bounding box center [662, 168] width 11 height 11
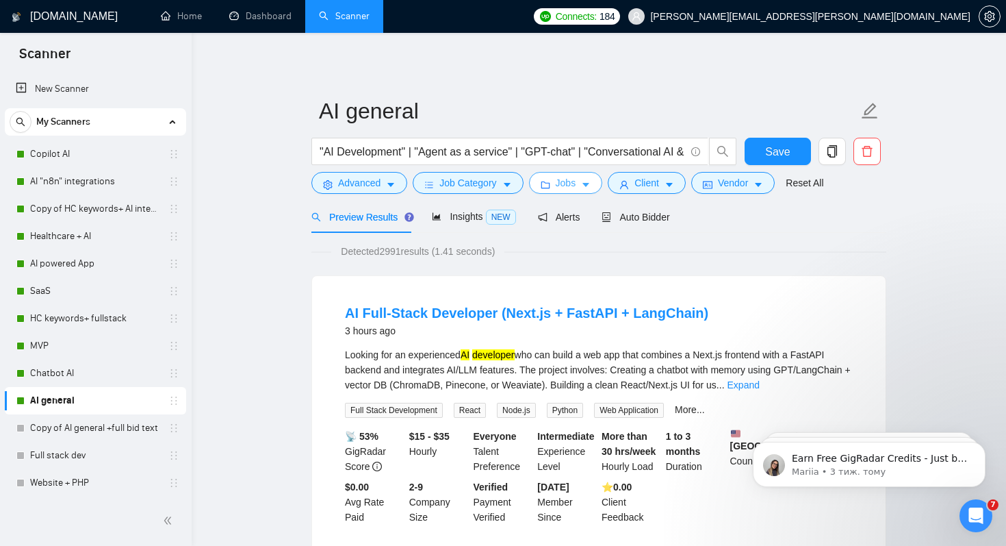
click at [576, 188] on span "Jobs" at bounding box center [566, 182] width 21 height 15
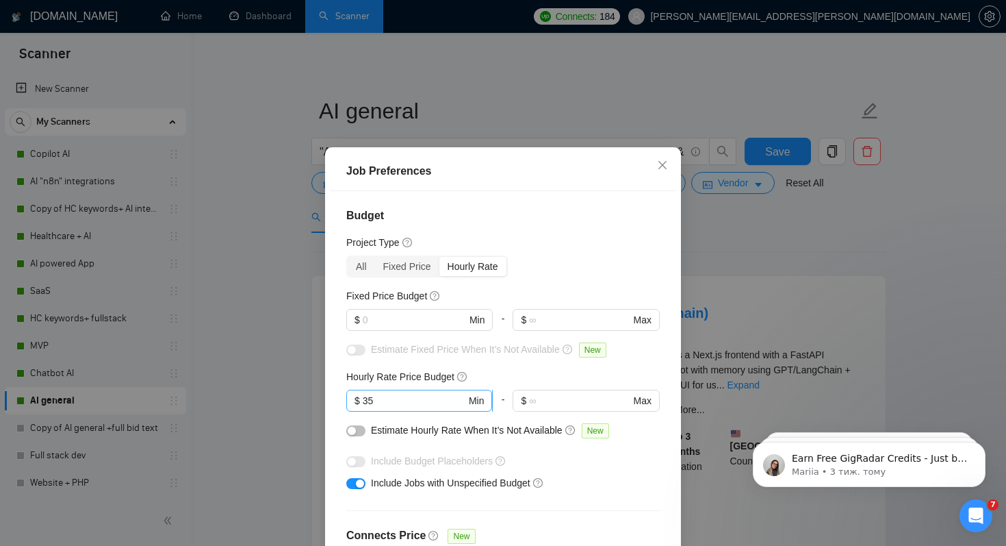
click at [385, 401] on input "35" at bounding box center [414, 400] width 103 height 15
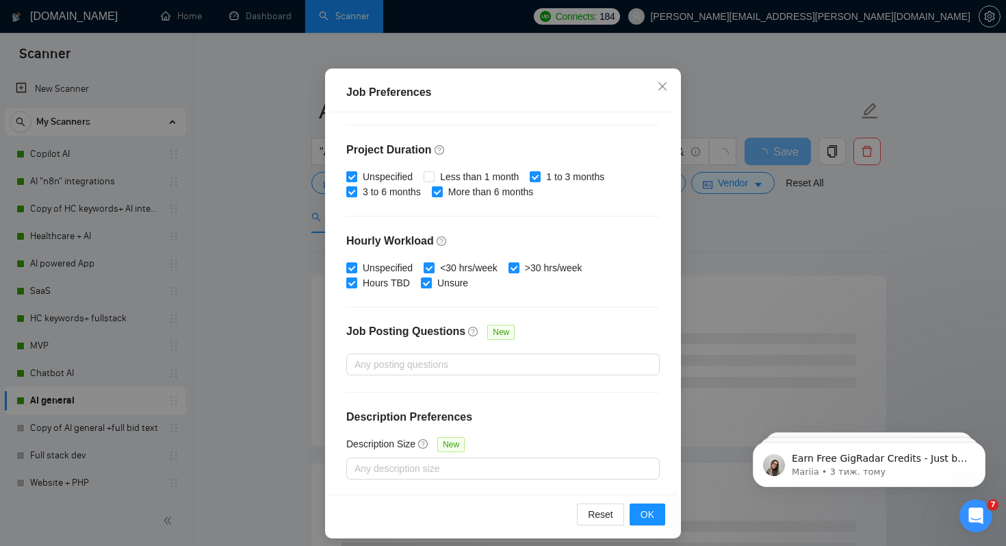
scroll to position [88, 0]
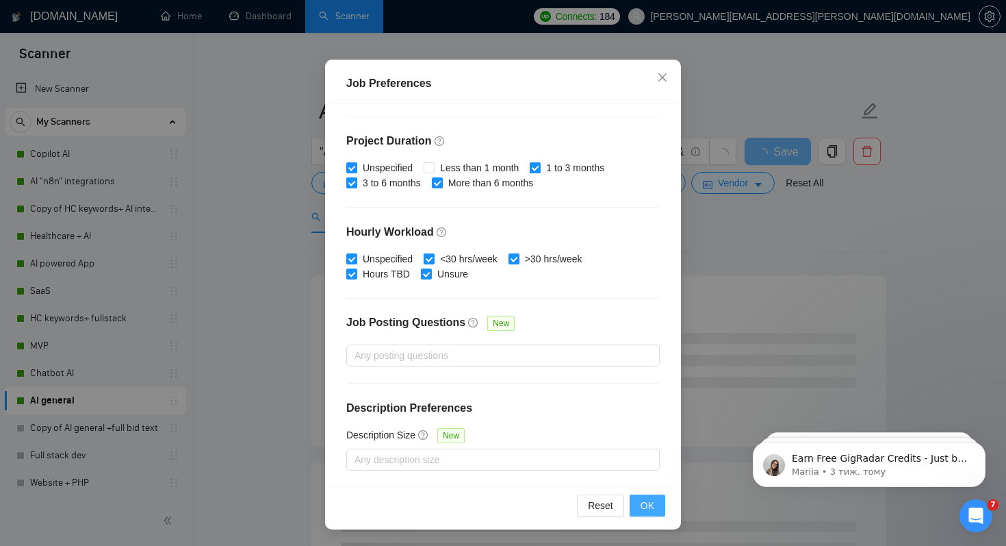
type input "30"
click at [639, 507] on button "OK" at bounding box center [648, 505] width 36 height 22
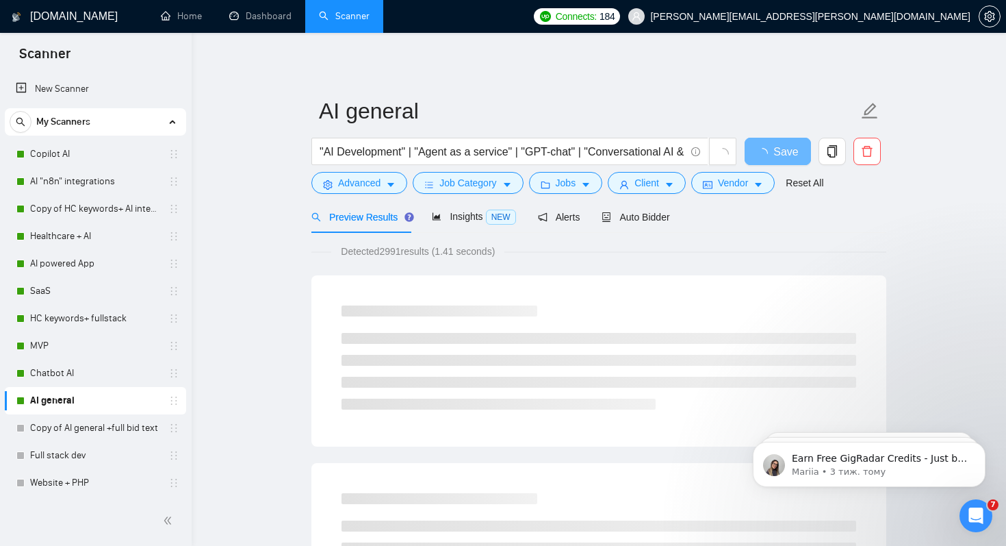
scroll to position [23, 0]
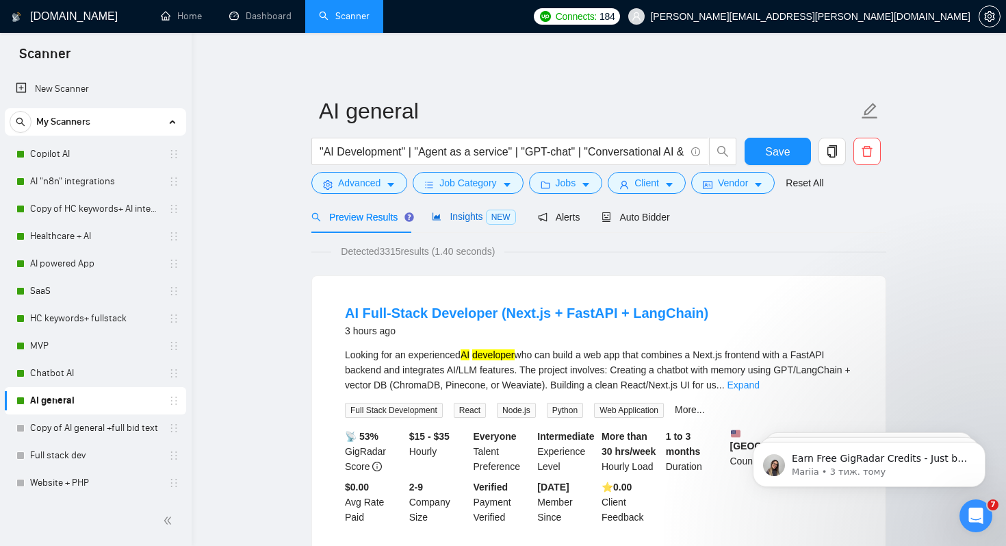
click at [463, 217] on span "Insights NEW" at bounding box center [474, 216] width 84 height 11
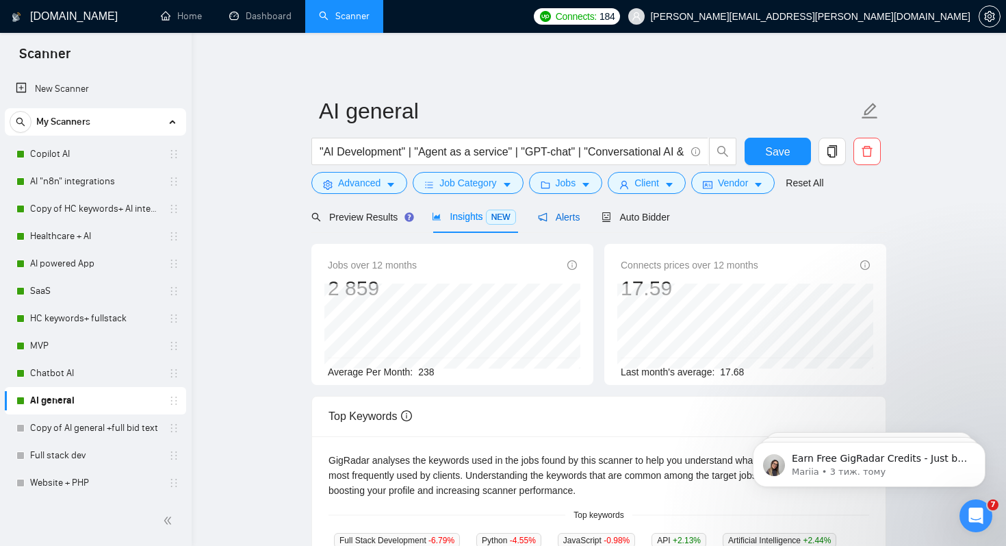
click at [571, 212] on span "Alerts" at bounding box center [559, 217] width 42 height 11
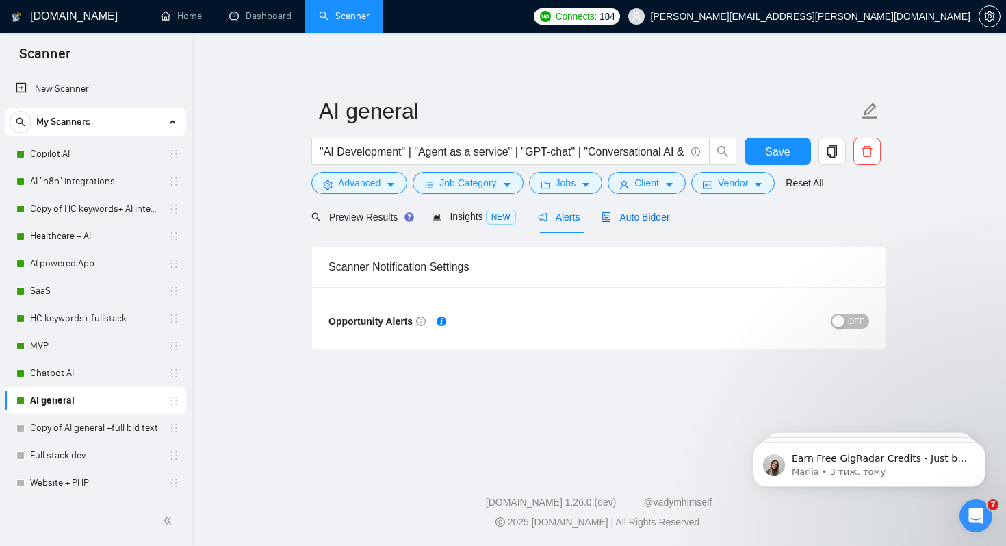
click at [646, 216] on span "Auto Bidder" at bounding box center [636, 217] width 68 height 11
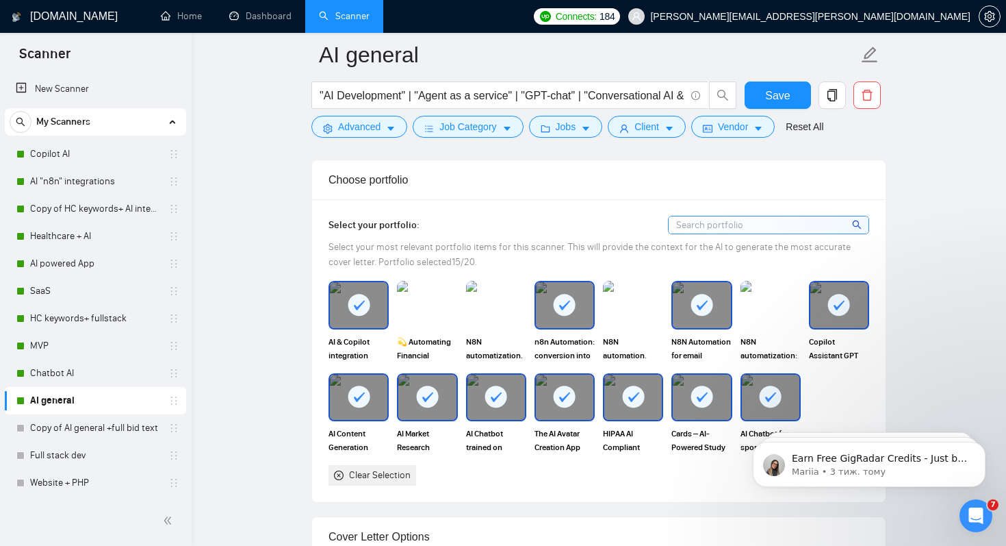
scroll to position [1191, 0]
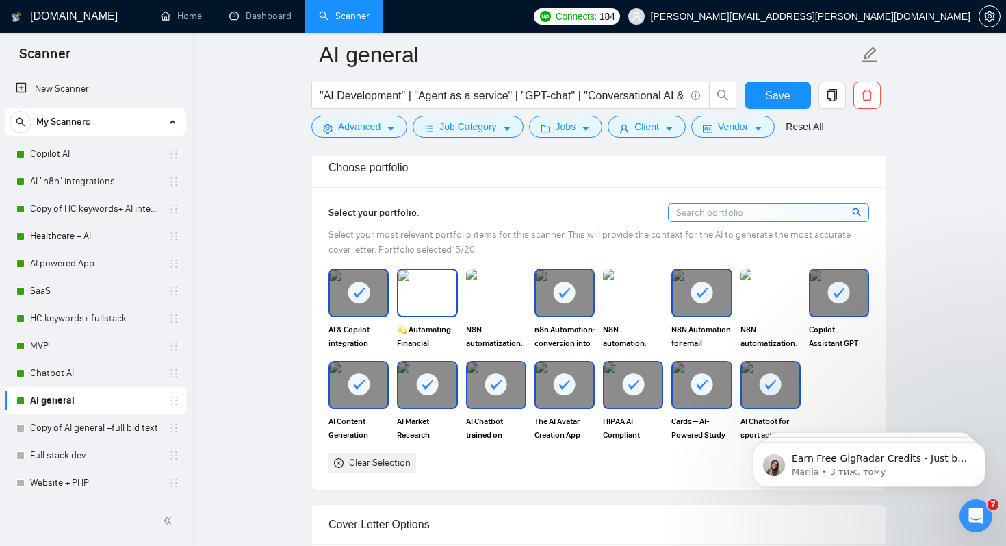
click at [441, 296] on img at bounding box center [427, 292] width 58 height 45
click at [491, 296] on img at bounding box center [497, 292] width 58 height 45
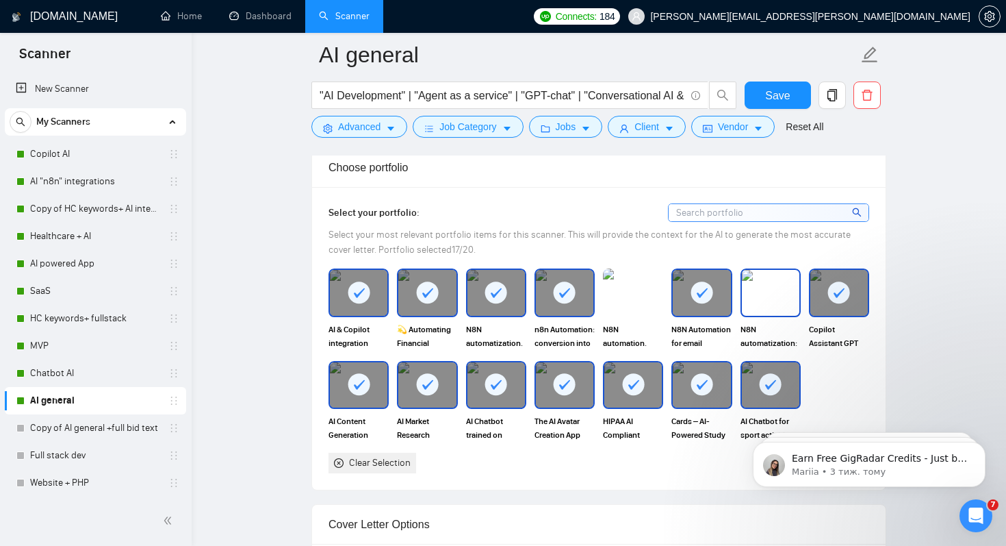
click at [763, 295] on img at bounding box center [771, 292] width 58 height 45
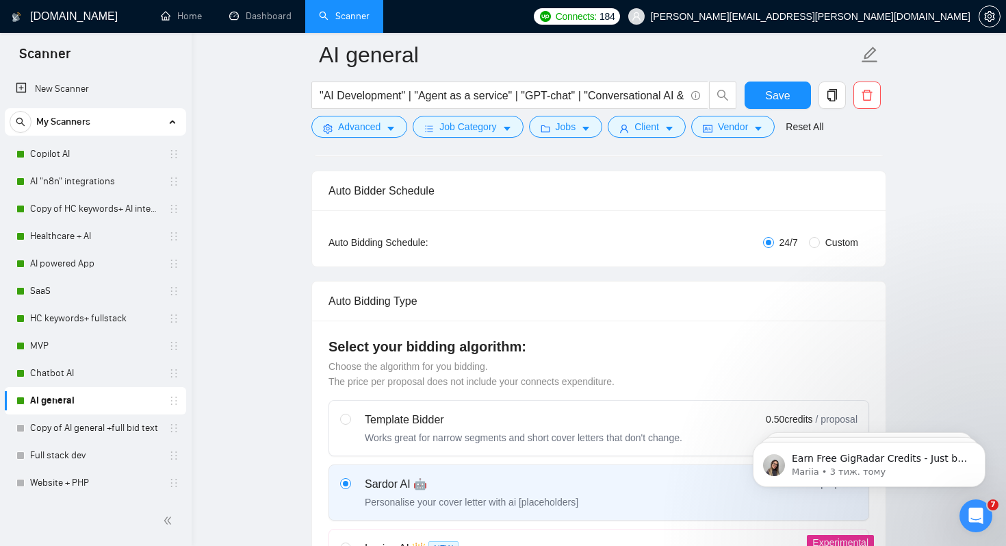
scroll to position [314, 0]
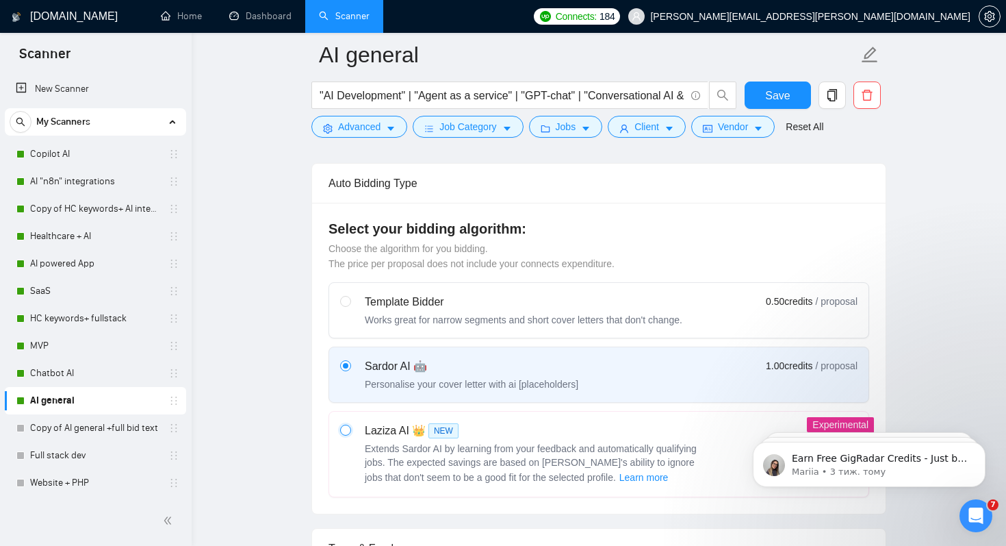
click at [342, 433] on input "radio" at bounding box center [345, 429] width 10 height 10
radio input "true"
radio input "false"
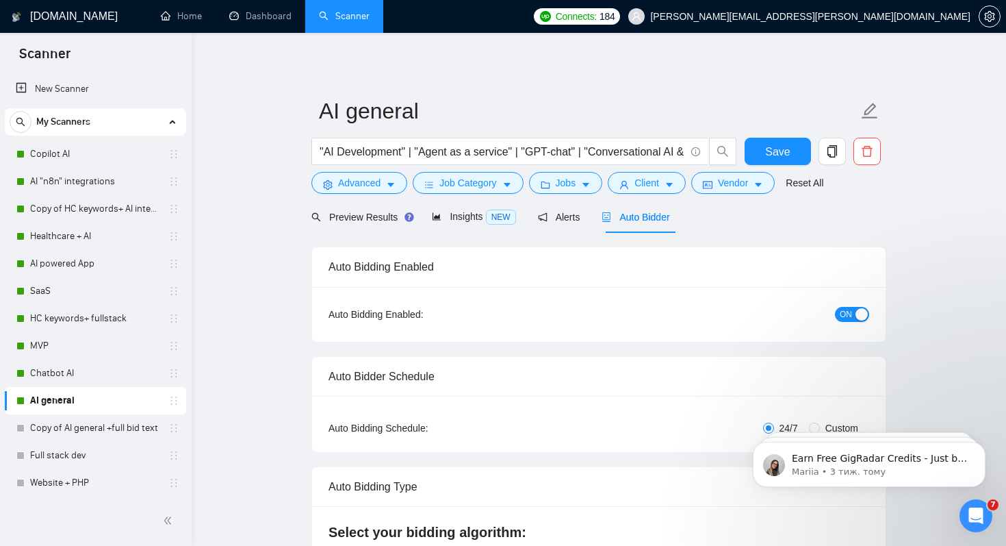
scroll to position [36, 0]
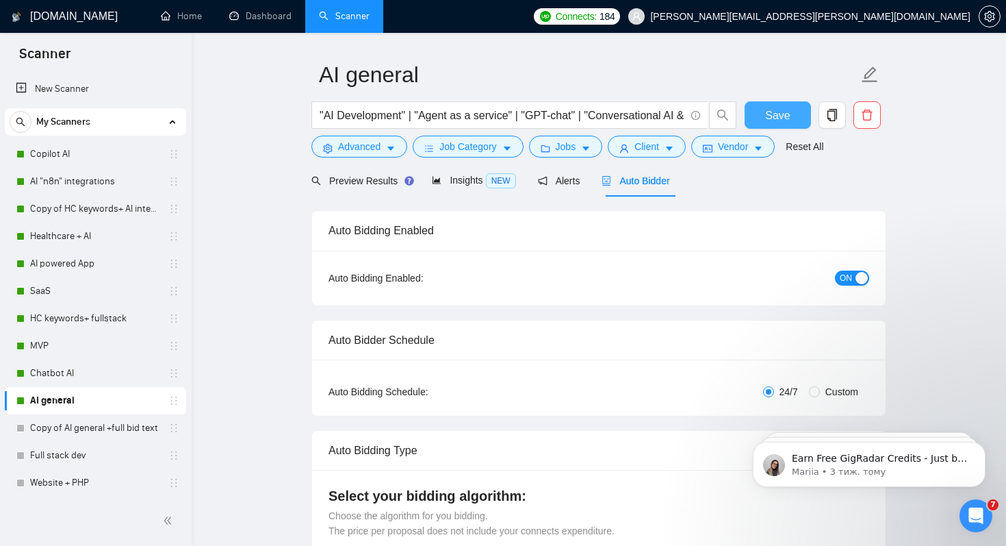
click at [779, 111] on span "Save" at bounding box center [777, 115] width 25 height 17
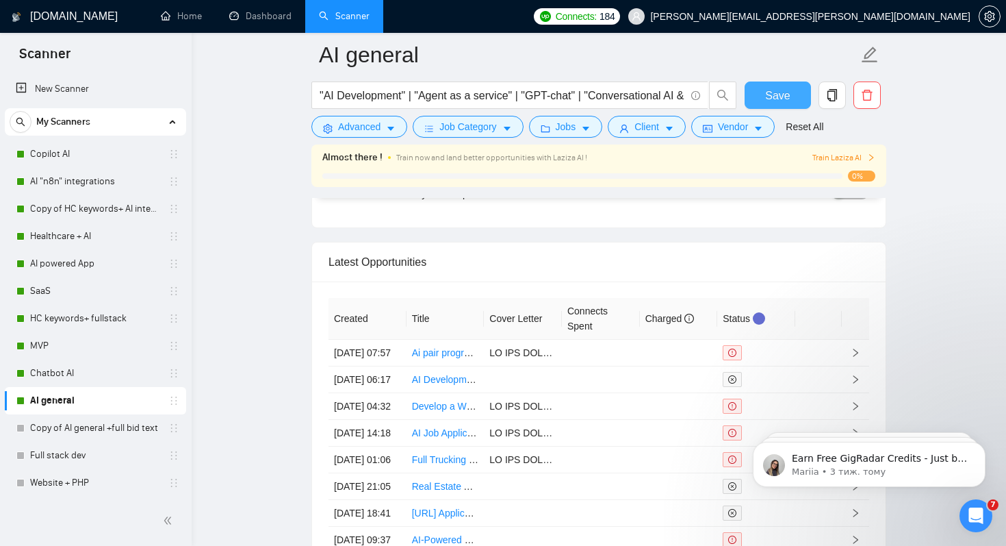
scroll to position [3427, 0]
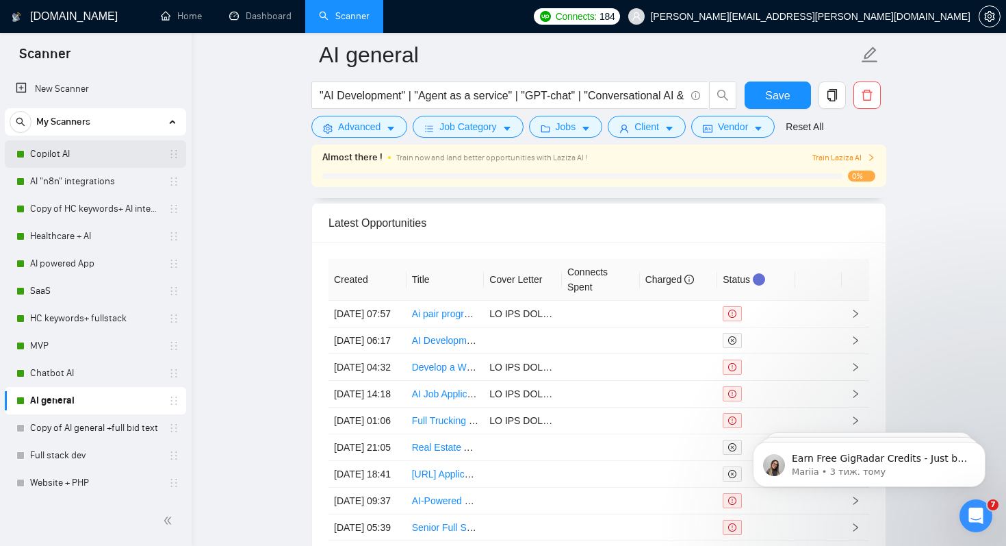
click at [53, 151] on link "Copilot AI" at bounding box center [95, 153] width 130 height 27
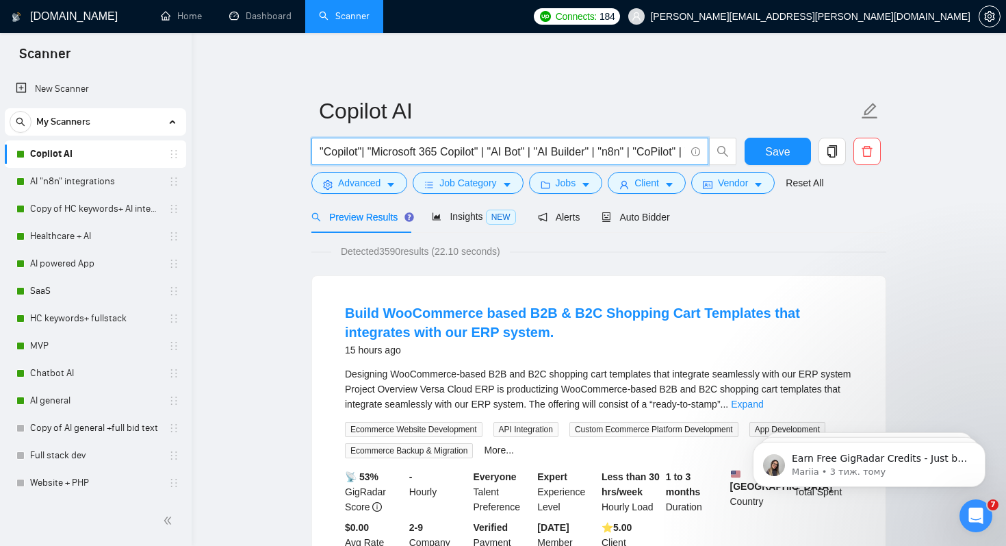
drag, startPoint x: 682, startPoint y: 150, endPoint x: 207, endPoint y: 149, distance: 475.1
click at [511, 151] on input ""Copilot"| "Microsoft 365 Copilot" | "AI Bot" | "AI Builder" | "n8n" | "CoPilot…" at bounding box center [503, 151] width 366 height 17
click at [684, 149] on input ""Copilot"| "Microsoft 365 Copilot" | "AI Bot" | "AI Builder" | "n8n" | "CoPilot…" at bounding box center [503, 151] width 366 height 17
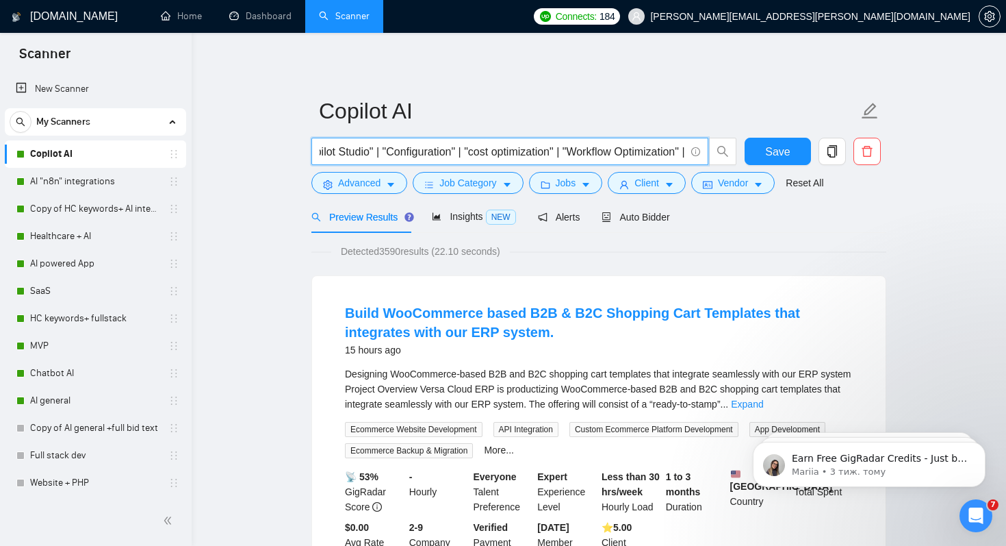
paste input "AI Coding Copilot Copilot for Data Analysis Copilot for Productivity Tools Busi…"
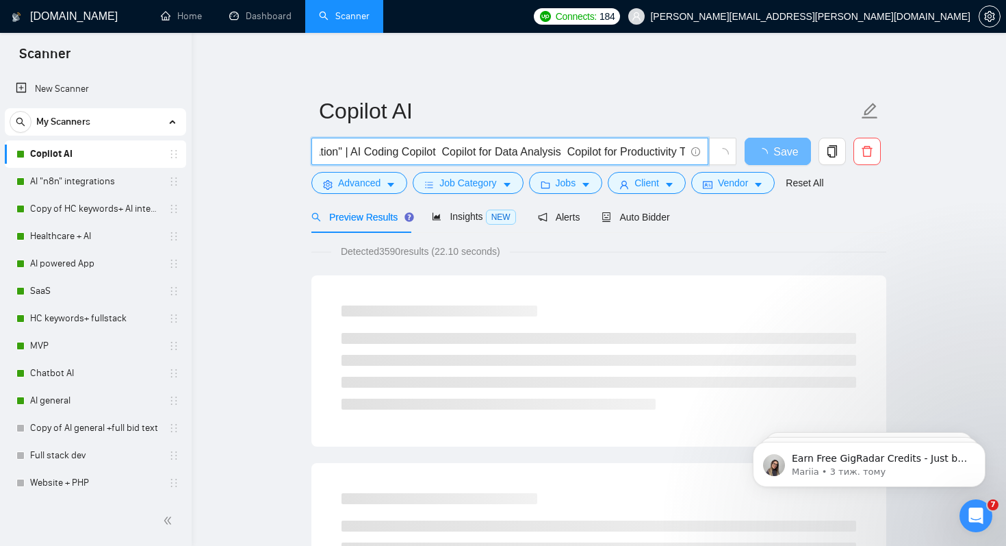
scroll to position [0, 2527]
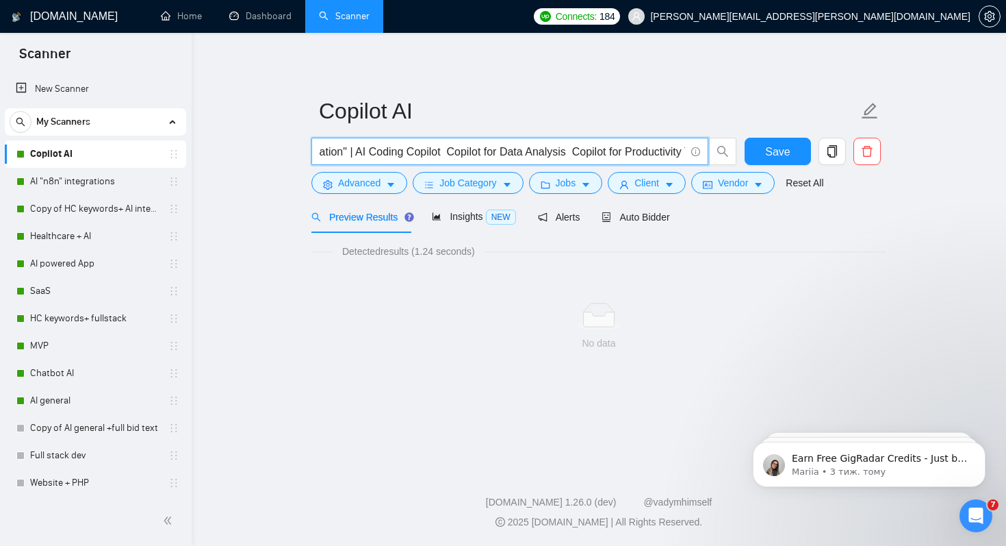
click at [450, 155] on input ""Copilot"| "Microsoft 365 Copilot" | "AI Bot" | "AI Builder" | "n8n" | "CoPilot…" at bounding box center [503, 151] width 366 height 17
click at [541, 153] on input ""Copilot"| "Microsoft 365 Copilot" | "AI Bot" | "AI Builder" | "n8n" | "CoPilot…" at bounding box center [503, 151] width 366 height 17
click at [561, 150] on input ""Copilot"| "Microsoft 365 Copilot" | "AI Bot" | "AI Builder" | "n8n" | "CoPilot…" at bounding box center [503, 151] width 366 height 17
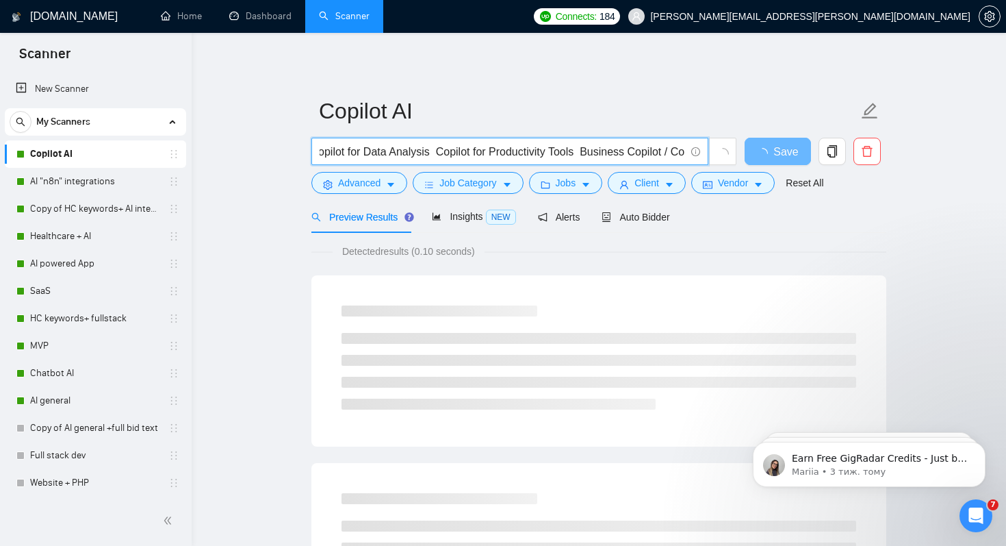
click at [526, 153] on input ""Copilot"| "Microsoft 365 Copilot" | "AI Bot" | "AI Builder" | "n8n" | "CoPilot…" at bounding box center [503, 151] width 366 height 17
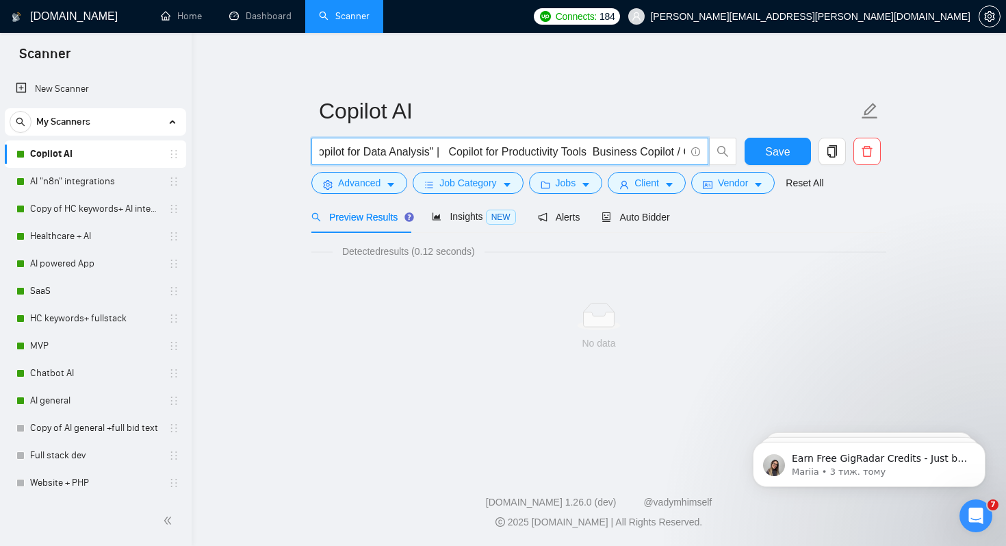
click at [546, 152] on input ""Copilot"| "Microsoft 365 Copilot" | "AI Bot" | "AI Builder" | "n8n" | "CoPilot…" at bounding box center [503, 151] width 366 height 17
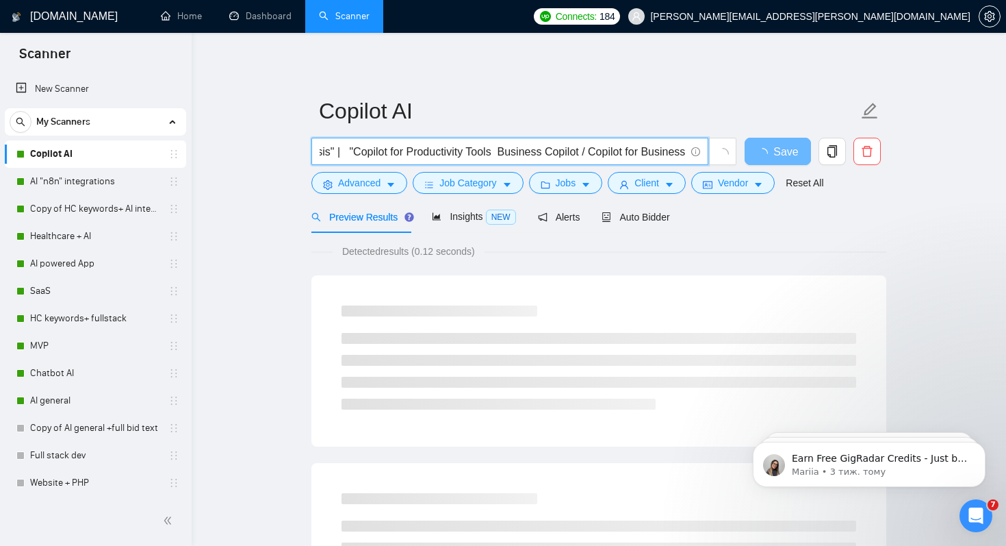
scroll to position [0, 2812]
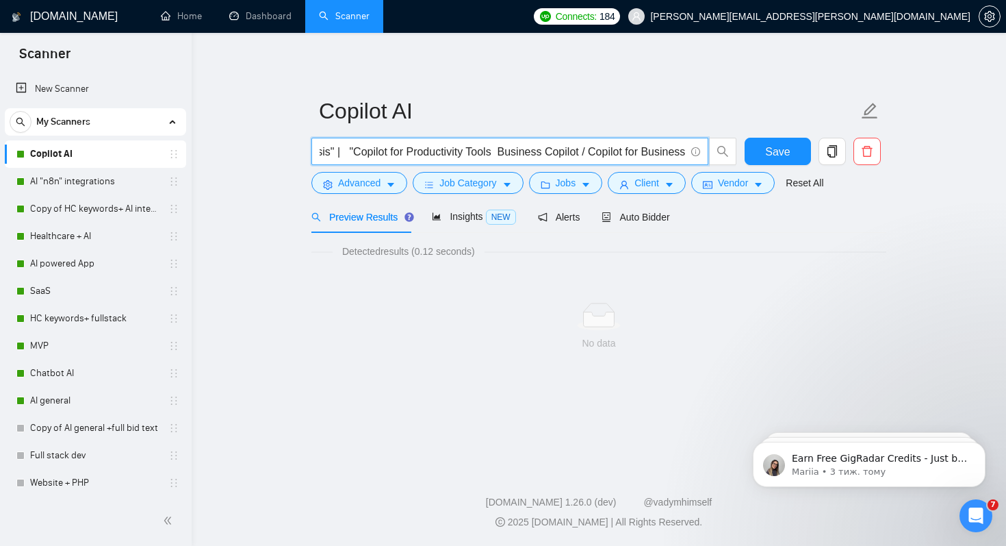
click at [568, 153] on input ""Copilot"| "Microsoft 365 Copilot" | "AI Bot" | "AI Builder" | "n8n" | "CoPilot…" at bounding box center [503, 151] width 366 height 17
click at [585, 151] on input ""Copilot"| "Microsoft 365 Copilot" | "AI Bot" | "AI Builder" | "n8n" | "CoPilot…" at bounding box center [503, 151] width 366 height 17
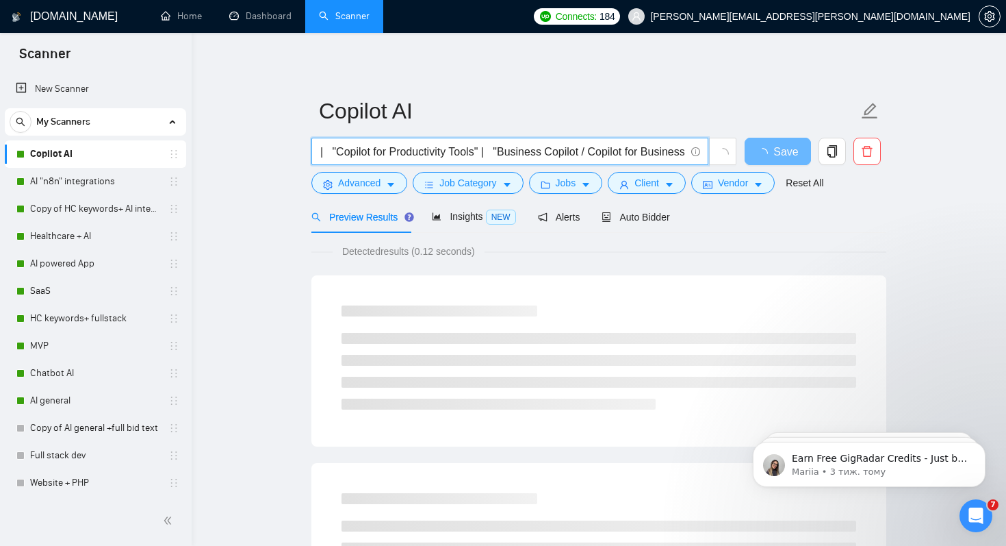
scroll to position [0, 2909]
click at [584, 149] on input ""Copilot"| "Microsoft 365 Copilot" | "AI Bot" | "AI Builder" | "n8n" | "CoPilot…" at bounding box center [503, 151] width 366 height 17
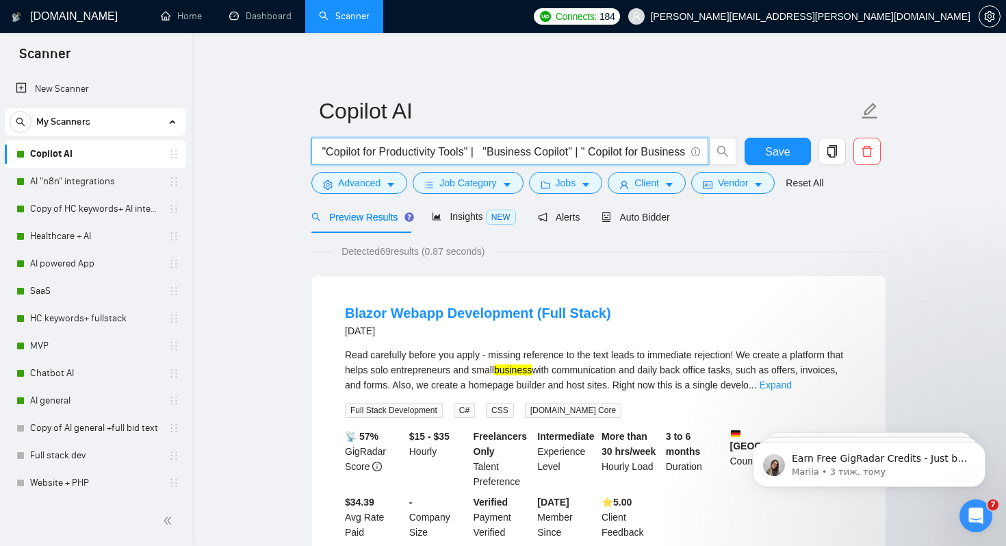
click at [603, 152] on input ""Copilot"| "Microsoft 365 Copilot" | "AI Bot" | "AI Builder" | "n8n" | "CoPilot…" at bounding box center [503, 151] width 366 height 17
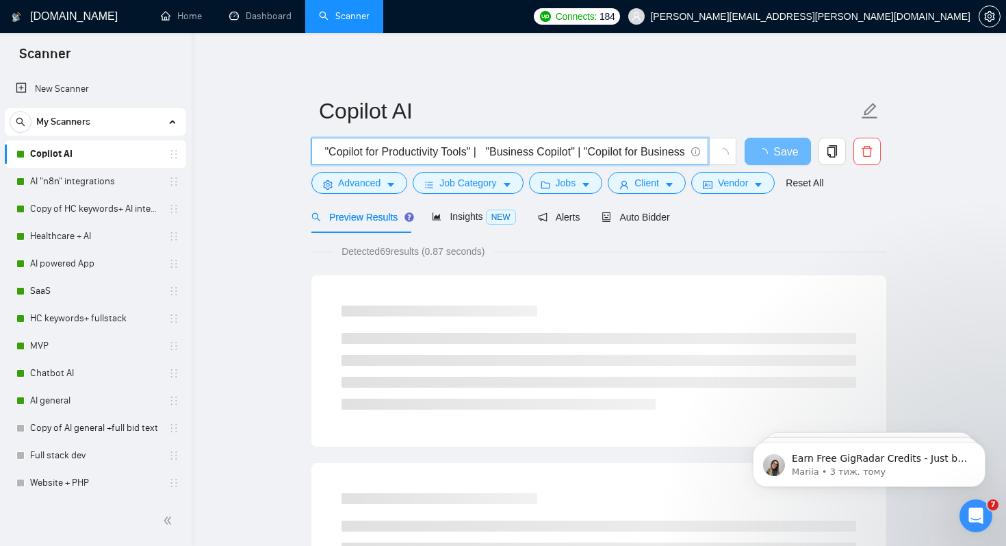
scroll to position [0, 2918]
click at [686, 154] on span ""Copilot"| "Microsoft 365 Copilot" | "AI Bot" | "AI Builder" | "n8n" | "CoPilot…" at bounding box center [510, 151] width 397 height 27
click at [684, 153] on input ""Copilot"| "Microsoft 365 Copilot" | "AI Bot" | "AI Builder" | "n8n" | "CoPilot…" at bounding box center [503, 151] width 366 height 17
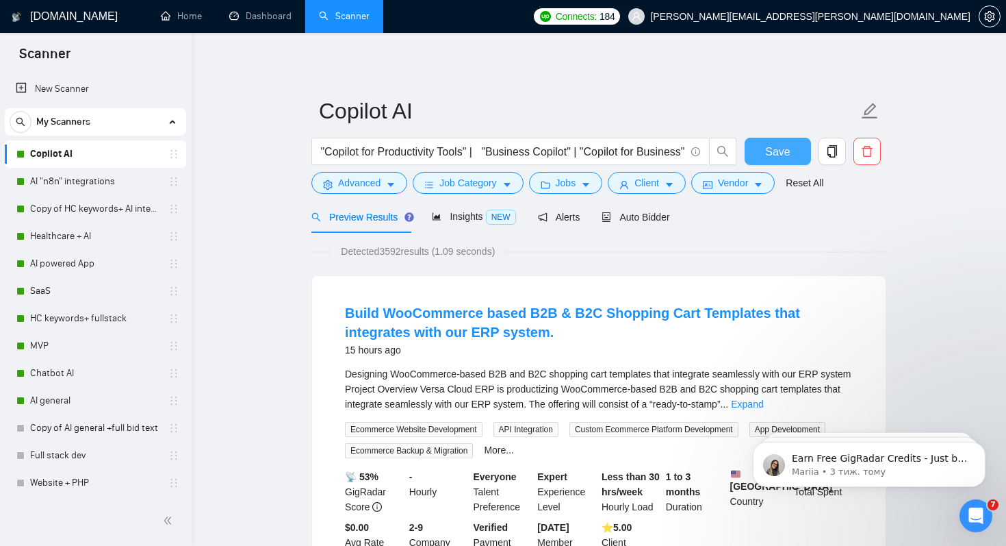
click at [772, 150] on span "Save" at bounding box center [777, 151] width 25 height 17
click at [684, 151] on input ""Copilot"| "Microsoft 365 Copilot" | "AI Bot" | "AI Builder" | "n8n" | "CoPilot…" at bounding box center [503, 151] width 366 height 17
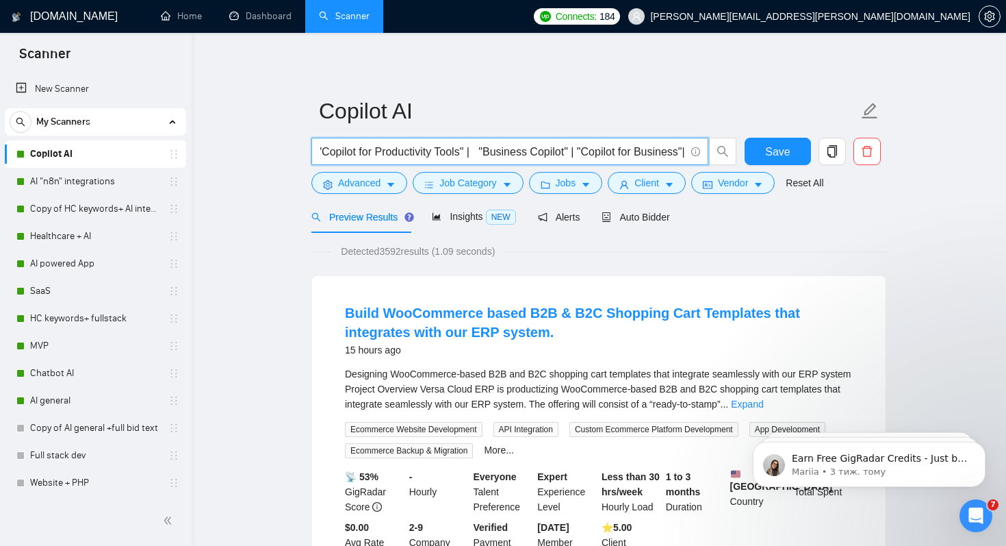
paste input "AI Assistant Development GPT-4 Copilot Copilot API Integration AI Workflow Auto…"
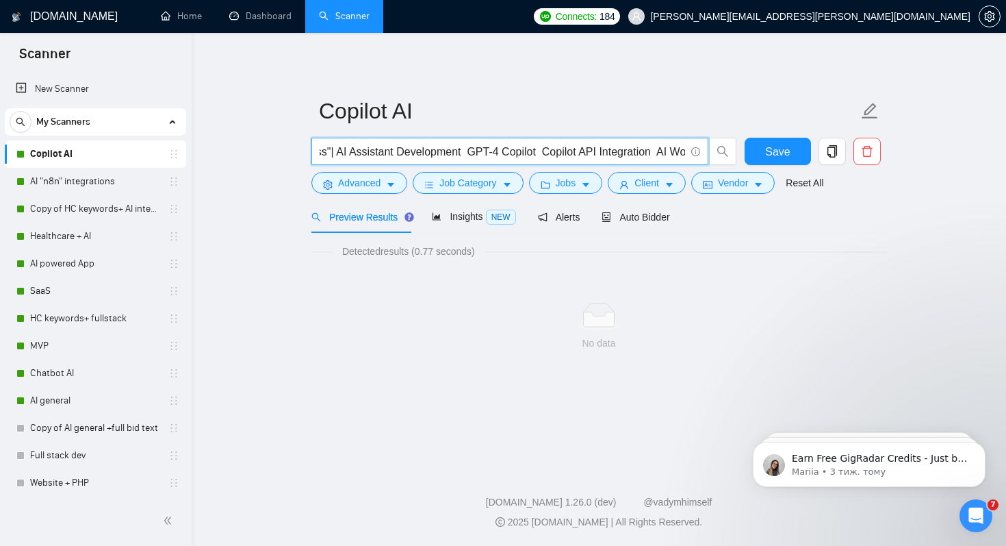
scroll to position [0, 3167]
click at [447, 155] on input ""Copilot"| "Microsoft 365 Copilot" | "AI Bot" | "AI Builder" | "n8n" | "CoPilot…" at bounding box center [503, 151] width 366 height 17
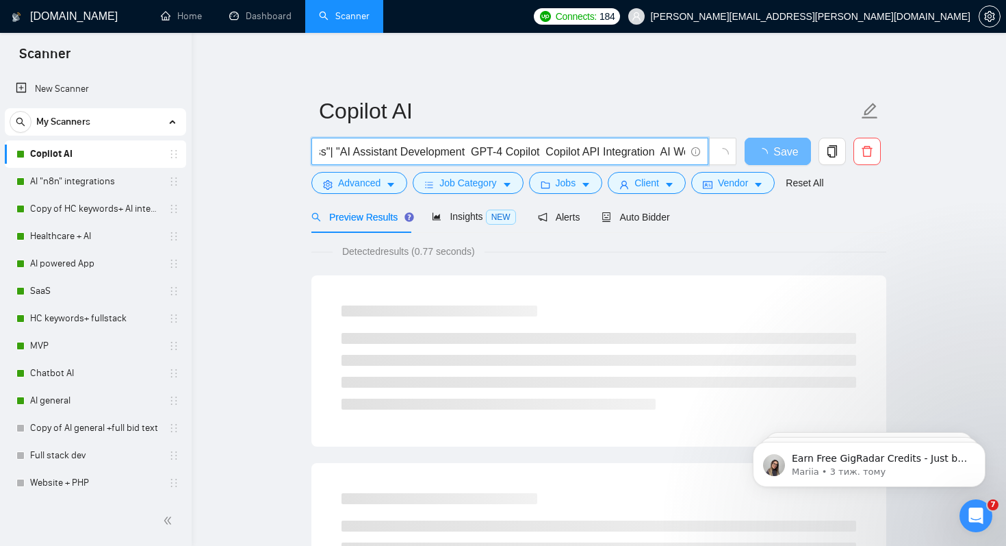
click at [579, 152] on input ""Copilot"| "Microsoft 365 Copilot" | "AI Bot" | "AI Builder" | "n8n" | "CoPilot…" at bounding box center [503, 151] width 366 height 17
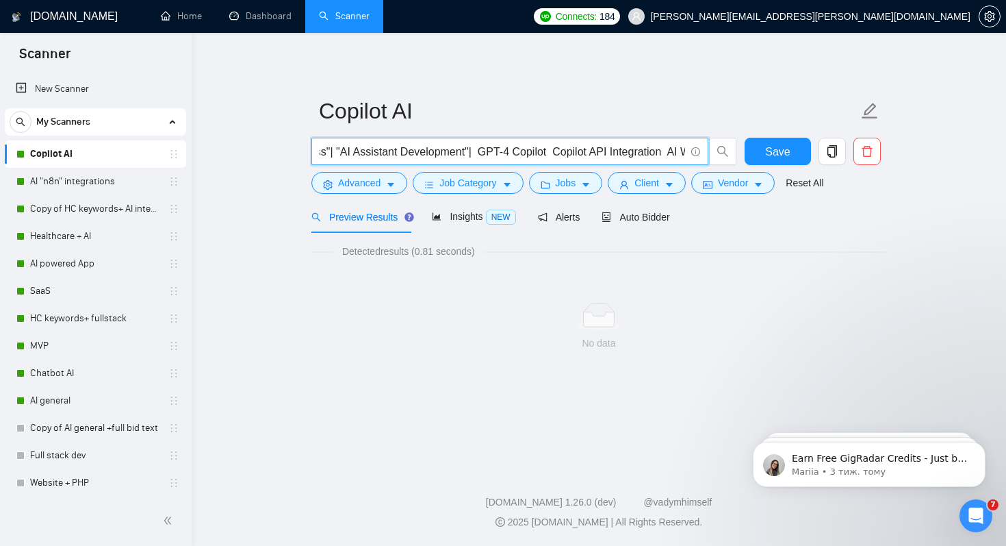
click at [592, 153] on input ""Copilot"| "Microsoft 365 Copilot" | "AI Bot" | "AI Builder" | "n8n" | "CoPilot…" at bounding box center [503, 151] width 366 height 17
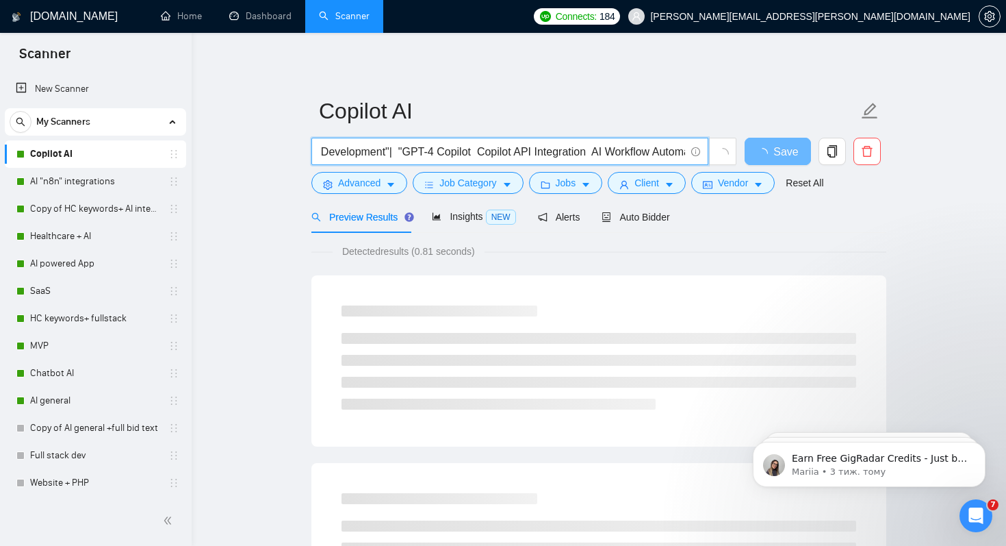
scroll to position [0, 3286]
click at [550, 151] on input ""Copilot"| "Microsoft 365 Copilot" | "AI Bot" | "AI Builder" | "n8n" | "CoPilot…" at bounding box center [503, 151] width 366 height 17
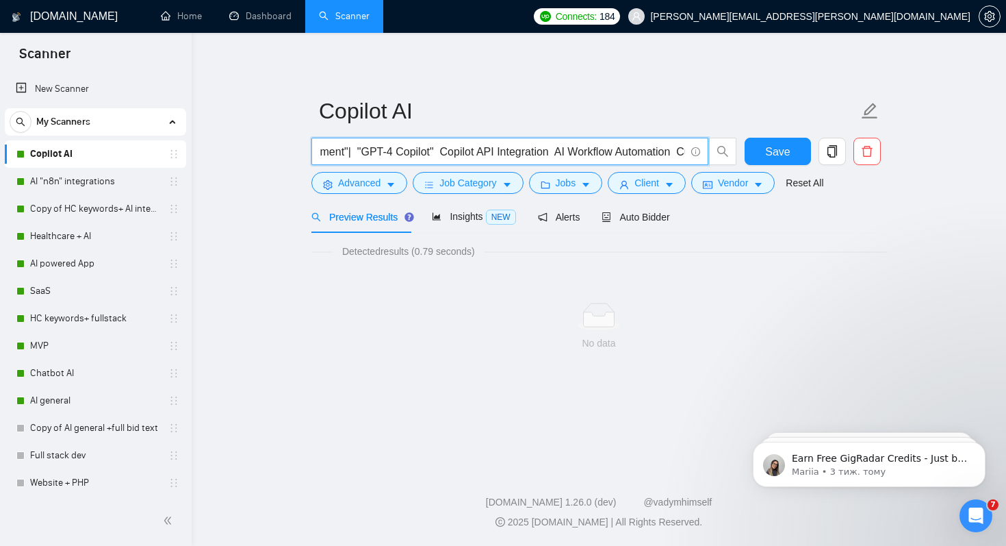
click at [557, 152] on input ""Copilot"| "Microsoft 365 Copilot" | "AI Bot" | "AI Builder" | "n8n" | "CoPilot…" at bounding box center [503, 151] width 366 height 17
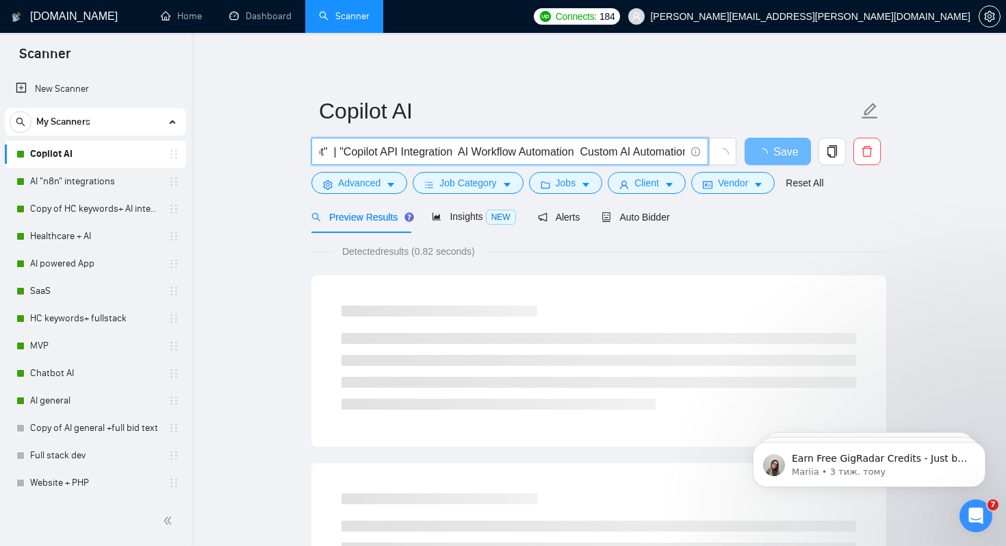
click at [573, 154] on input ""Copilot"| "Microsoft 365 Copilot" | "AI Bot" | "AI Builder" | "n8n" | "CoPilot…" at bounding box center [503, 151] width 366 height 17
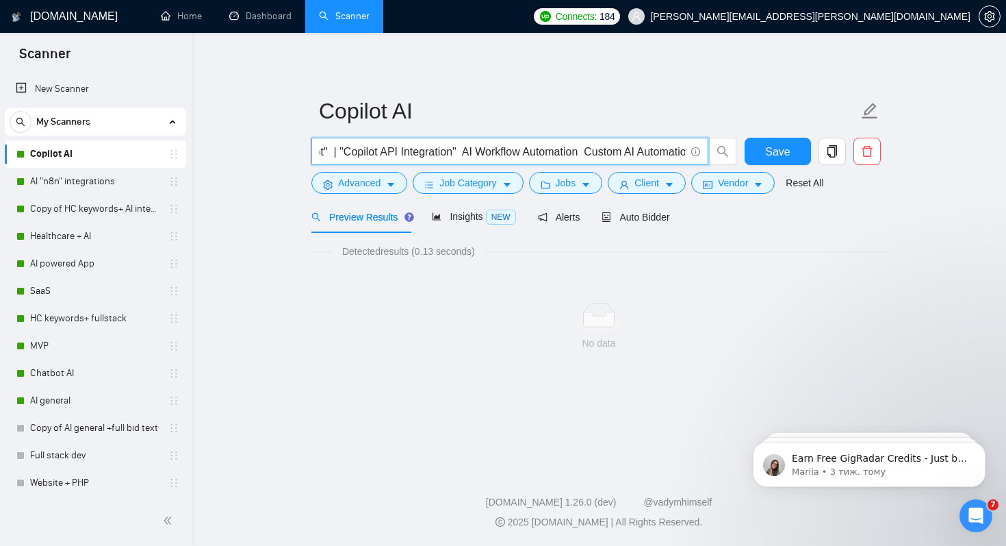
click at [583, 153] on input ""Copilot"| "Microsoft 365 Copilot" | "AI Bot" | "AI Builder" | "n8n" | "CoPilot…" at bounding box center [503, 151] width 366 height 17
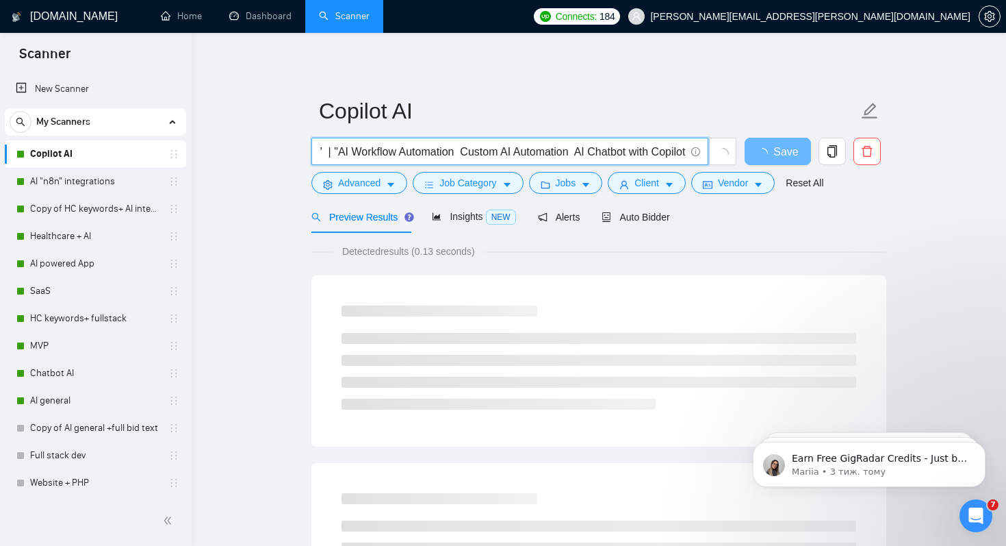
click at [570, 153] on input ""Copilot"| "Microsoft 365 Copilot" | "AI Bot" | "AI Builder" | "n8n" | "CoPilot…" at bounding box center [503, 151] width 366 height 17
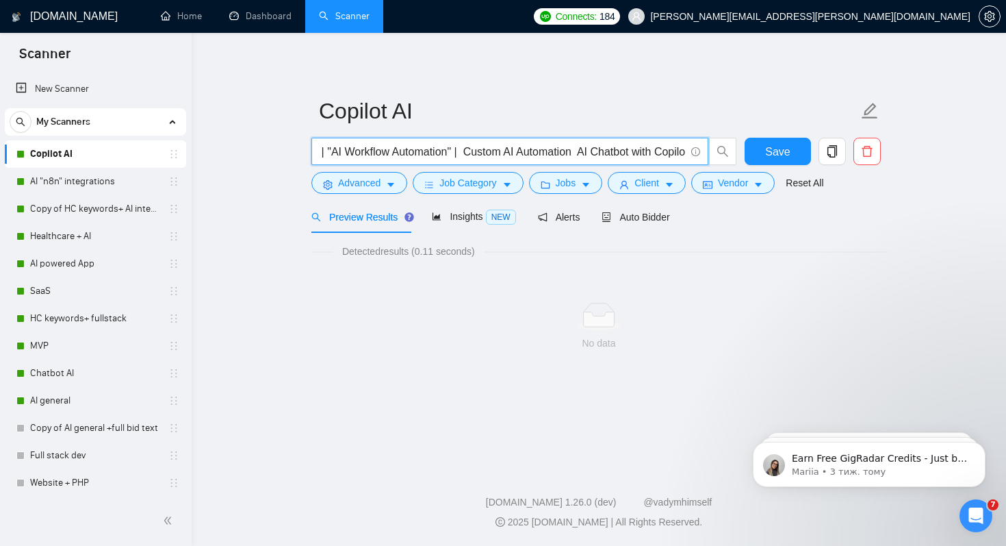
click at [588, 151] on input ""Copilot"| "Microsoft 365 Copilot" | "AI Bot" | "AI Builder" | "n8n" | "CoPilot…" at bounding box center [503, 151] width 366 height 17
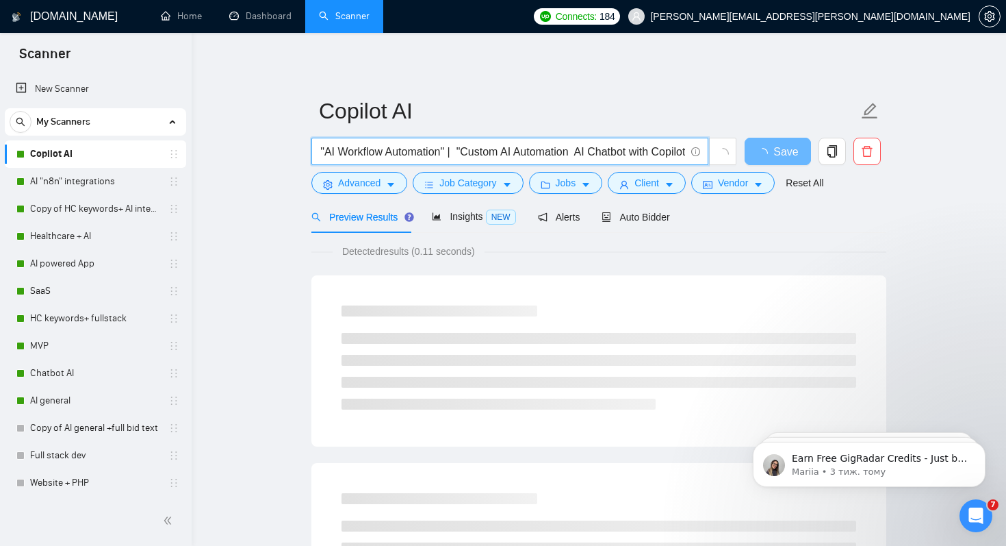
scroll to position [0, 3673]
click at [564, 153] on input ""Copilot"| "Microsoft 365 Copilot" | "AI Bot" | "AI Builder" | "n8n" | "CoPilot…" at bounding box center [503, 151] width 366 height 17
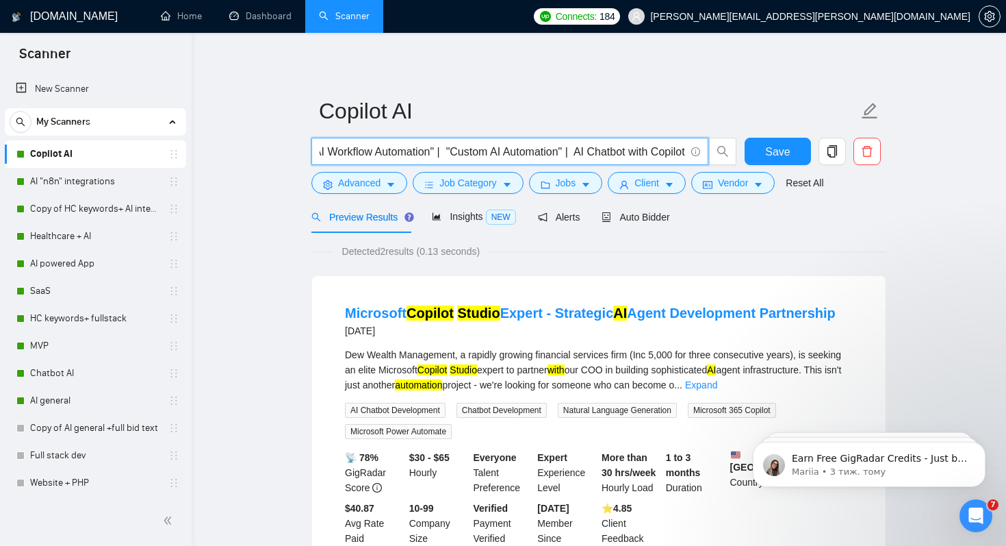
click at [582, 148] on input ""Copilot"| "Microsoft 365 Copilot" | "AI Bot" | "AI Builder" | "n8n" | "CoPilot…" at bounding box center [503, 151] width 366 height 17
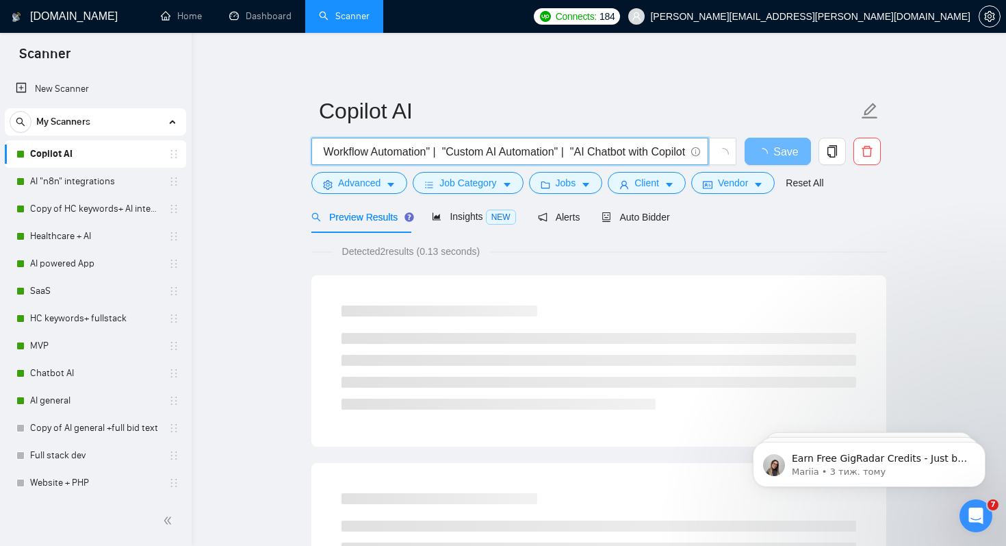
click at [685, 153] on input ""Copilot"| "Microsoft 365 Copilot" | "AI Bot" | "AI Builder" | "n8n" | "CoPilot…" at bounding box center [503, 151] width 366 height 17
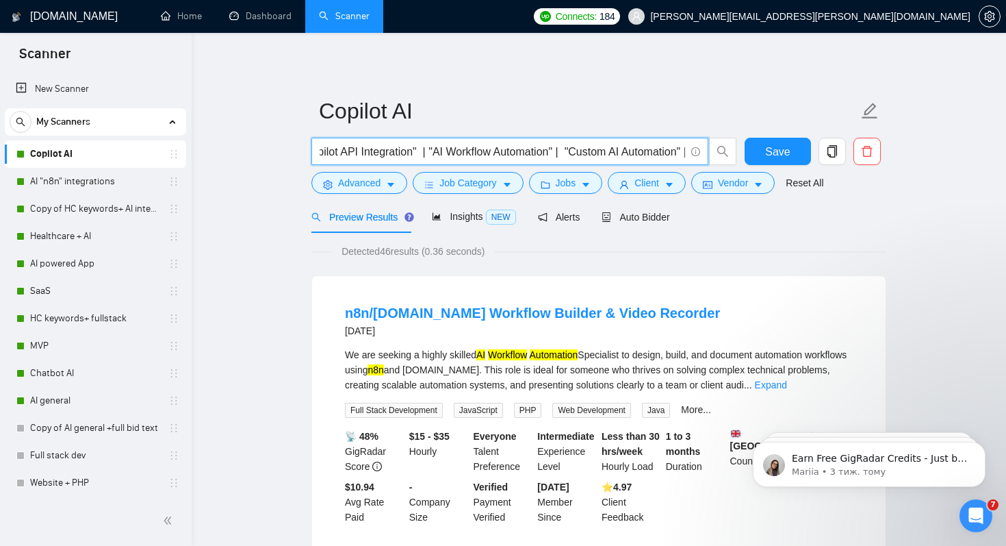
drag, startPoint x: 325, startPoint y: 151, endPoint x: 414, endPoint y: 149, distance: 89.0
click at [414, 149] on input ""Copilot"| "Microsoft 365 Copilot" | "AI Bot" | "AI Builder" | "n8n" | "CoPilot…" at bounding box center [503, 151] width 366 height 17
click at [417, 152] on input ""Copilot"| "Microsoft 365 Copilot" | "AI Bot" | "AI Builder" | "n8n" | "CoPilot…" at bounding box center [503, 151] width 366 height 17
paste input "GPT-4 Copilot" |""
click at [455, 151] on input ""Copilot"| "Microsoft 365 Copilot" | "AI Bot" | "AI Builder" | "n8n" | "CoPilot…" at bounding box center [503, 151] width 366 height 17
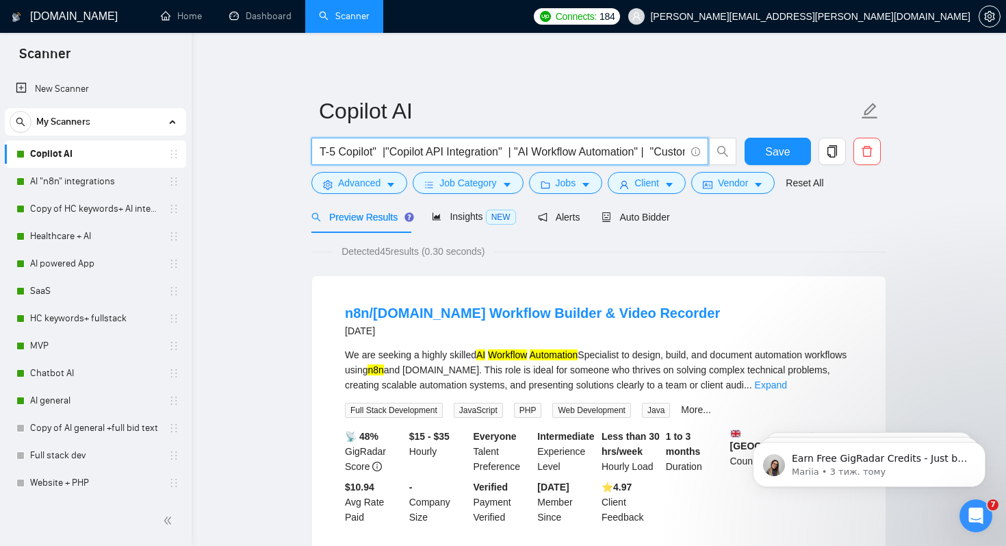
type input ""Copilot"| "Microsoft 365 Copilot" | "AI Bot" | "AI Builder" | "n8n" | "CoPilot…"
click at [774, 147] on span "Save" at bounding box center [777, 151] width 25 height 17
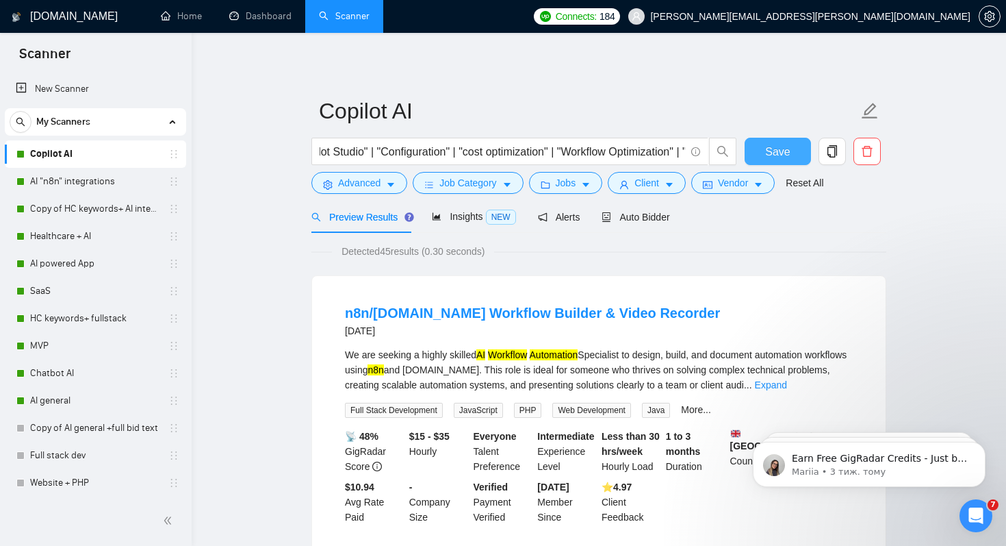
click at [777, 160] on button "Save" at bounding box center [778, 151] width 66 height 27
